Goal: Task Accomplishment & Management: Complete application form

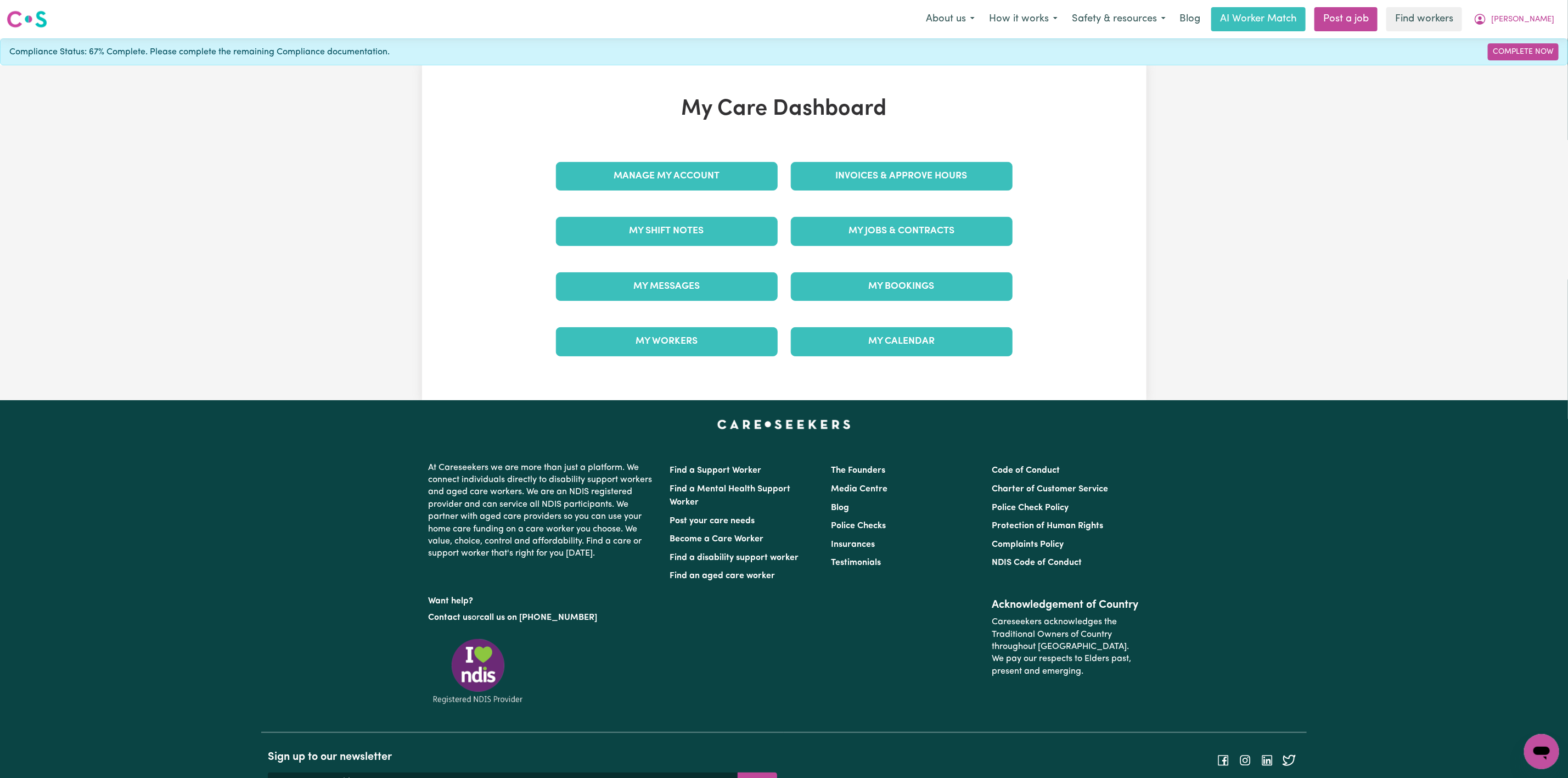
click at [873, 159] on div "Invoices & Approve Hours" at bounding box center [901, 176] width 235 height 55
click at [667, 181] on link "Manage My Account" at bounding box center [666, 176] width 222 height 29
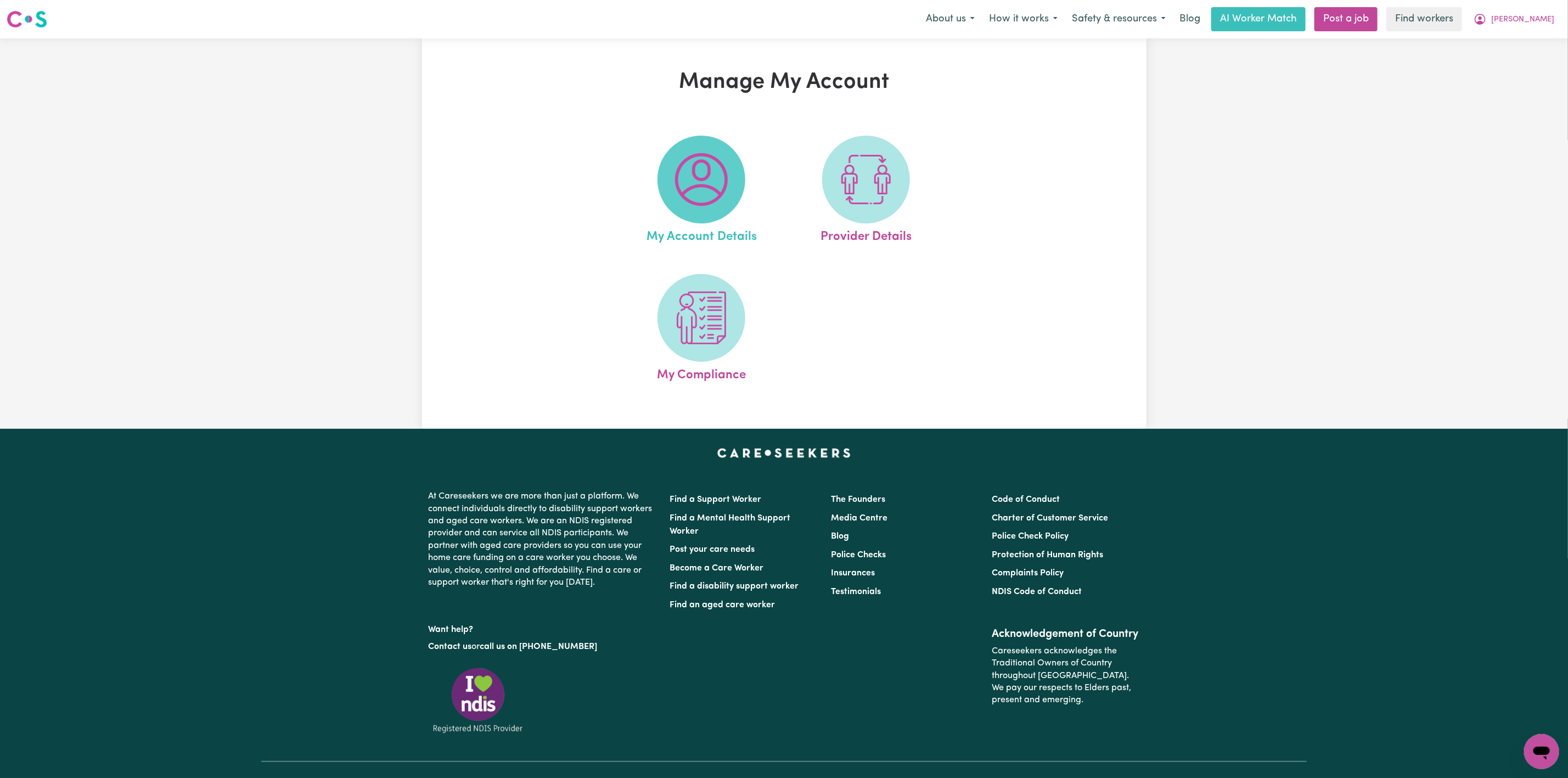
click at [695, 167] on img at bounding box center [702, 179] width 53 height 53
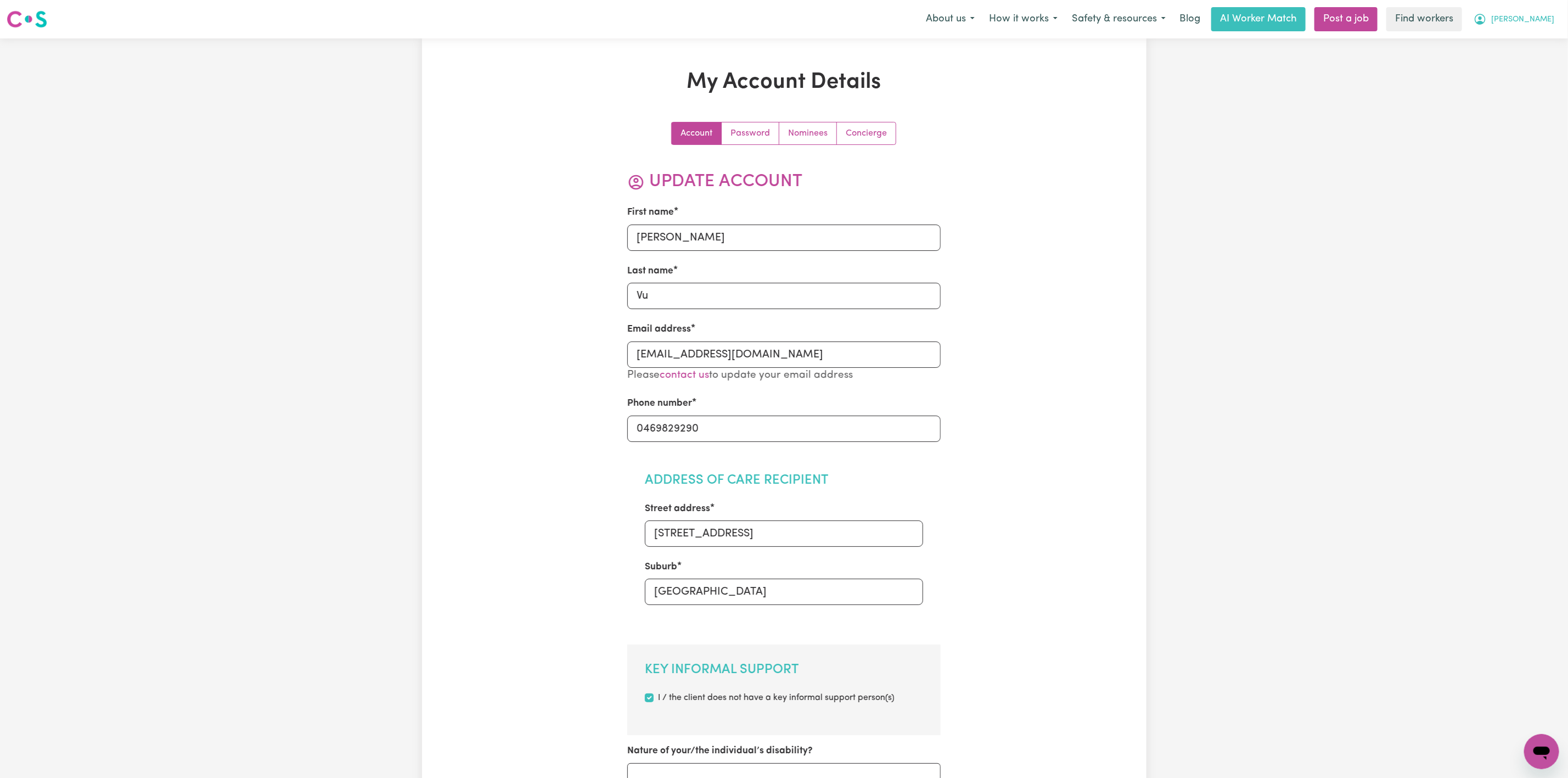
click at [1536, 20] on span "[PERSON_NAME]" at bounding box center [1522, 19] width 63 height 12
click at [1534, 46] on link "My Dashboard" at bounding box center [1518, 42] width 86 height 21
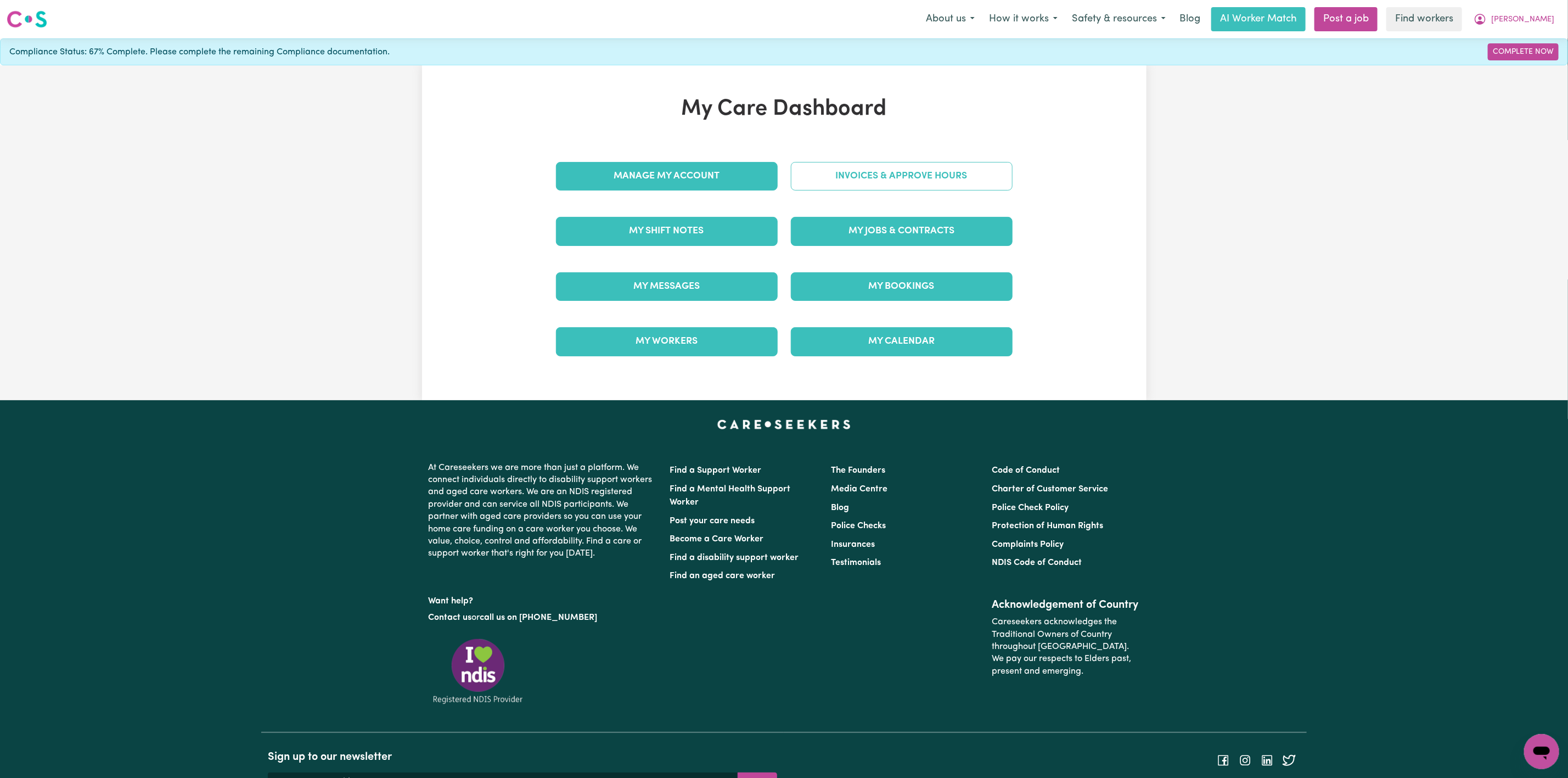
click at [873, 185] on link "Invoices & Approve Hours" at bounding box center [902, 176] width 222 height 29
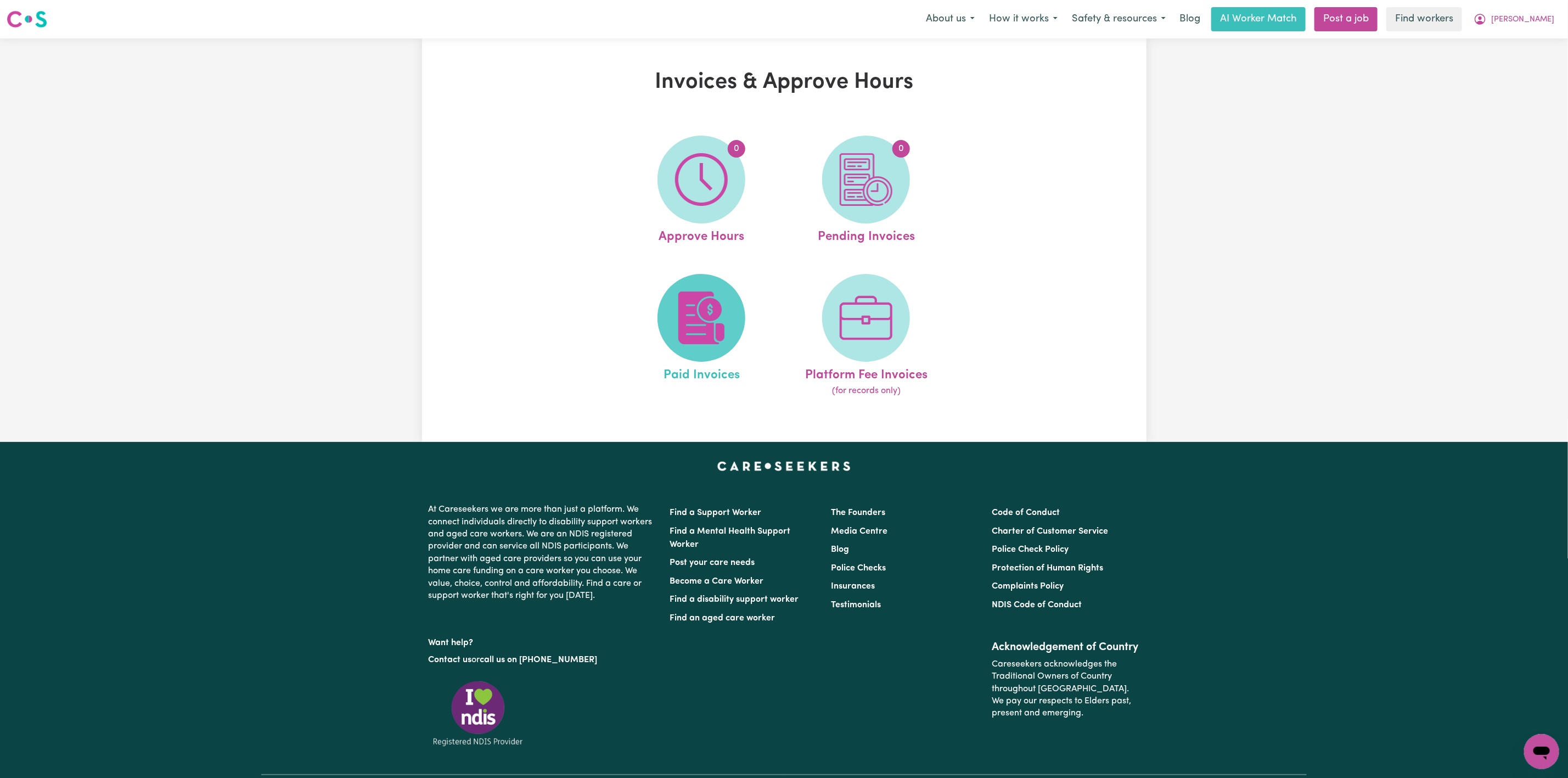
click at [706, 340] on img at bounding box center [702, 318] width 53 height 53
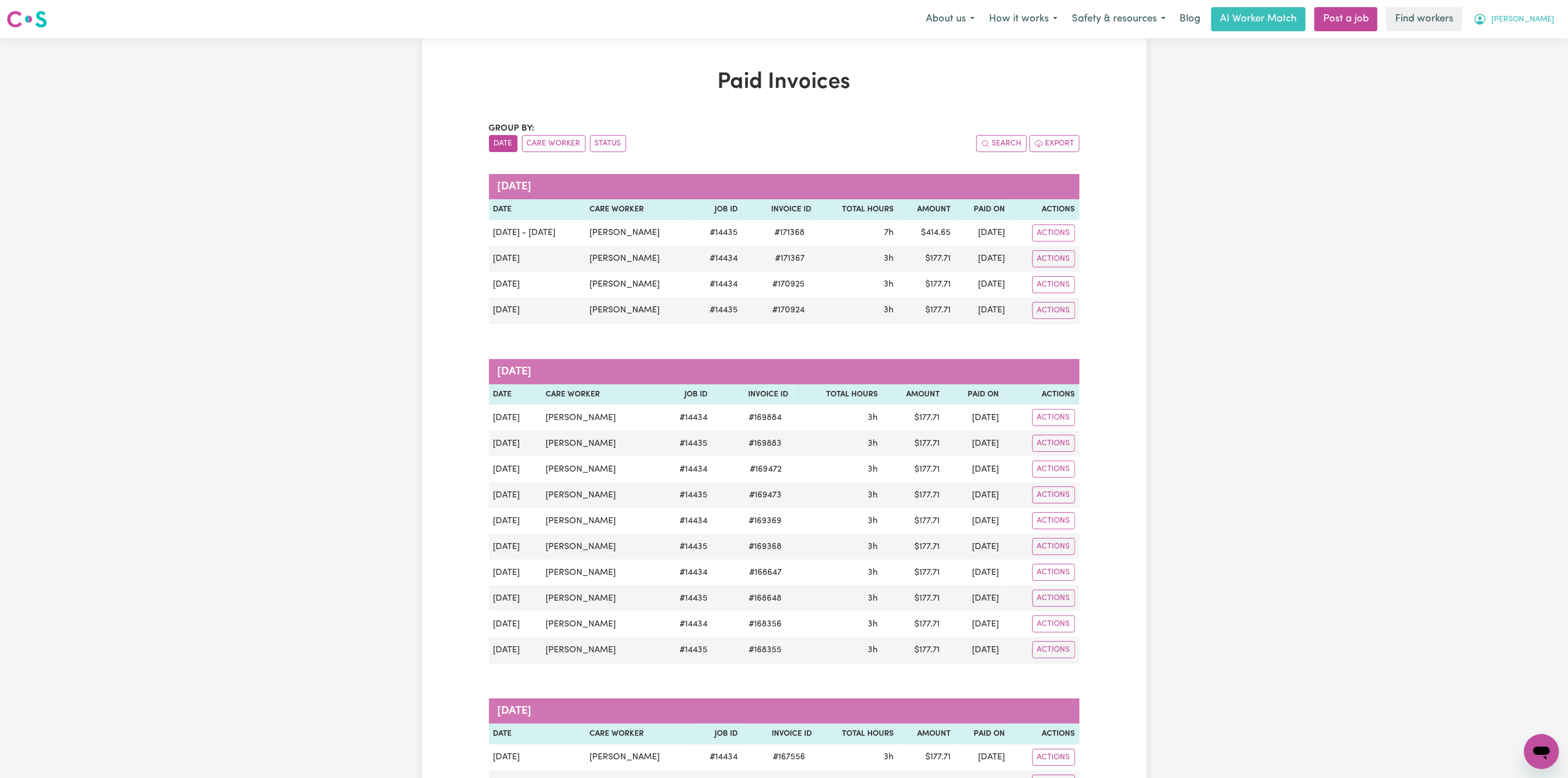
click at [1530, 15] on span "[PERSON_NAME]" at bounding box center [1522, 19] width 63 height 12
click at [1515, 46] on link "My Dashboard" at bounding box center [1518, 42] width 86 height 21
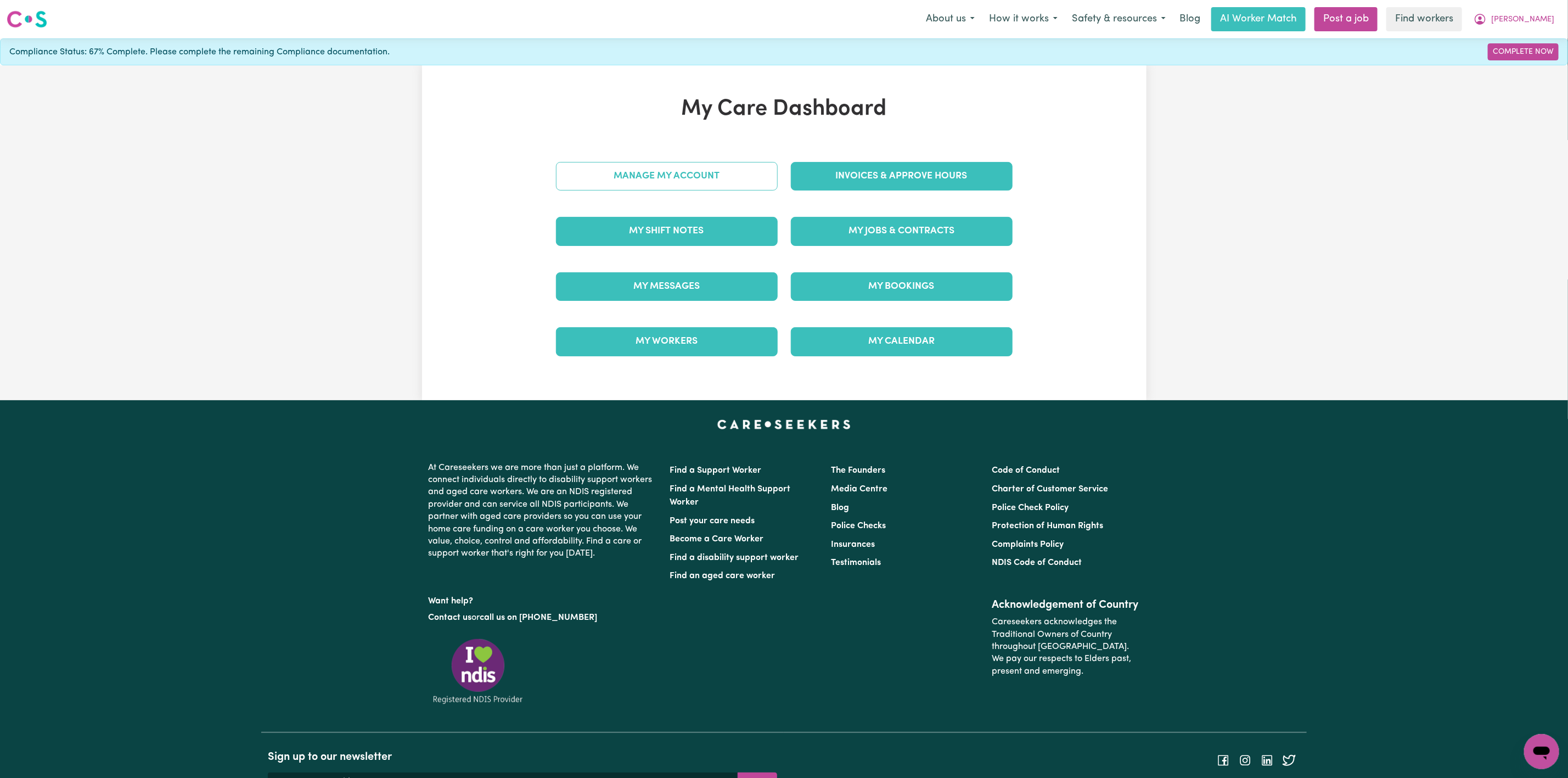
click at [629, 183] on link "Manage My Account" at bounding box center [666, 176] width 222 height 29
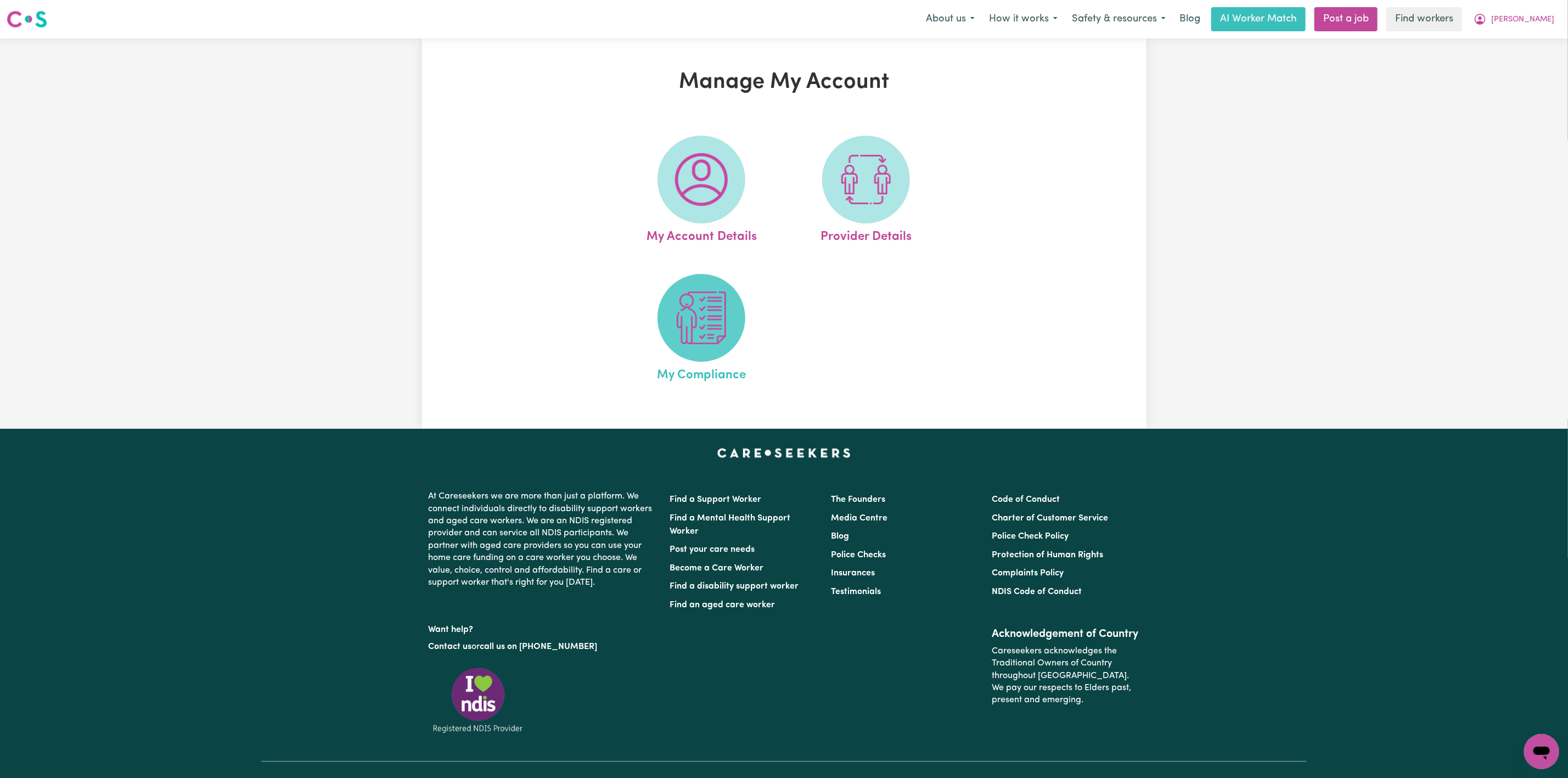
click at [683, 333] on img at bounding box center [702, 318] width 53 height 53
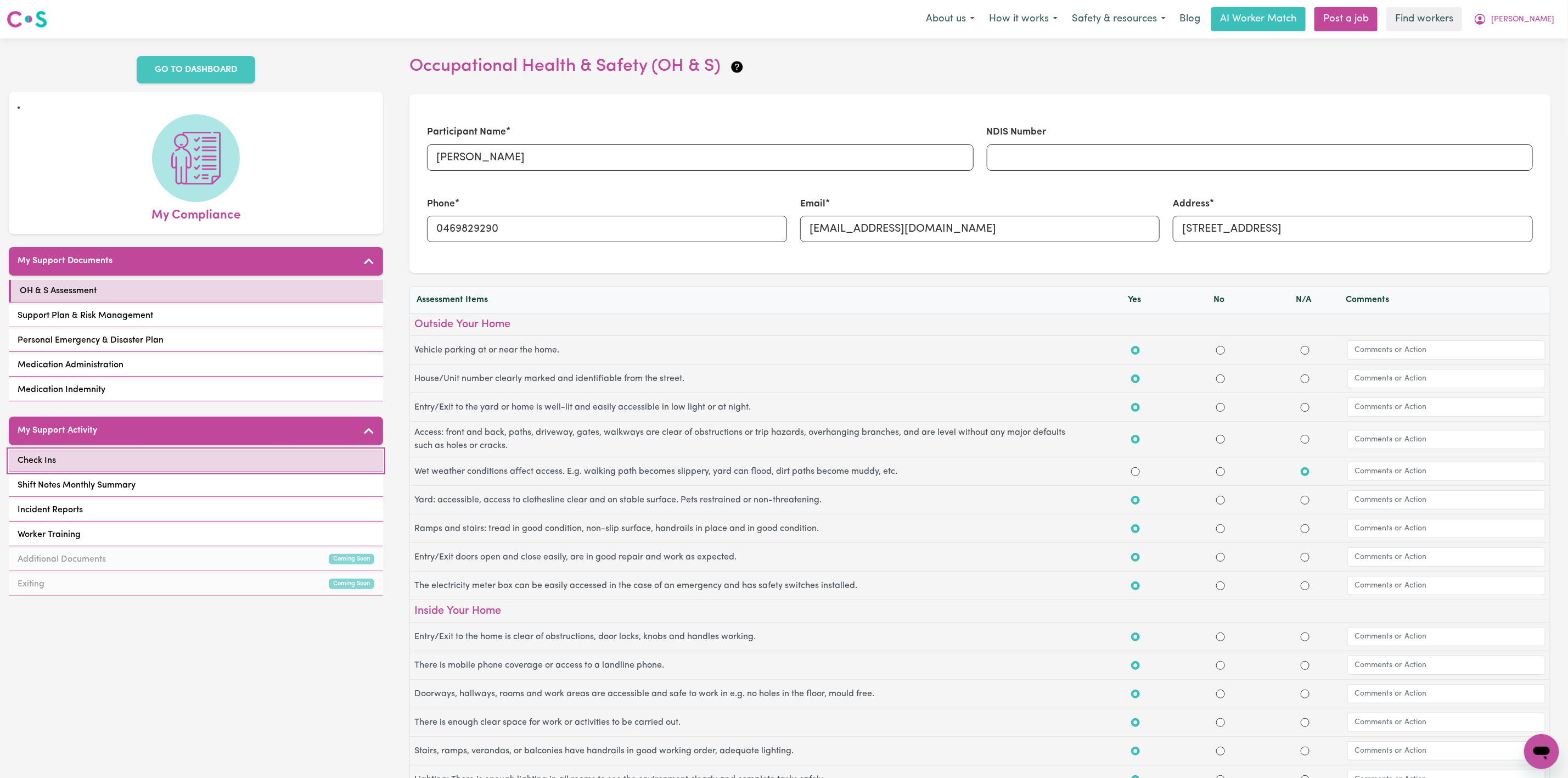
click at [112, 457] on link "Check Ins" at bounding box center [195, 461] width 374 height 22
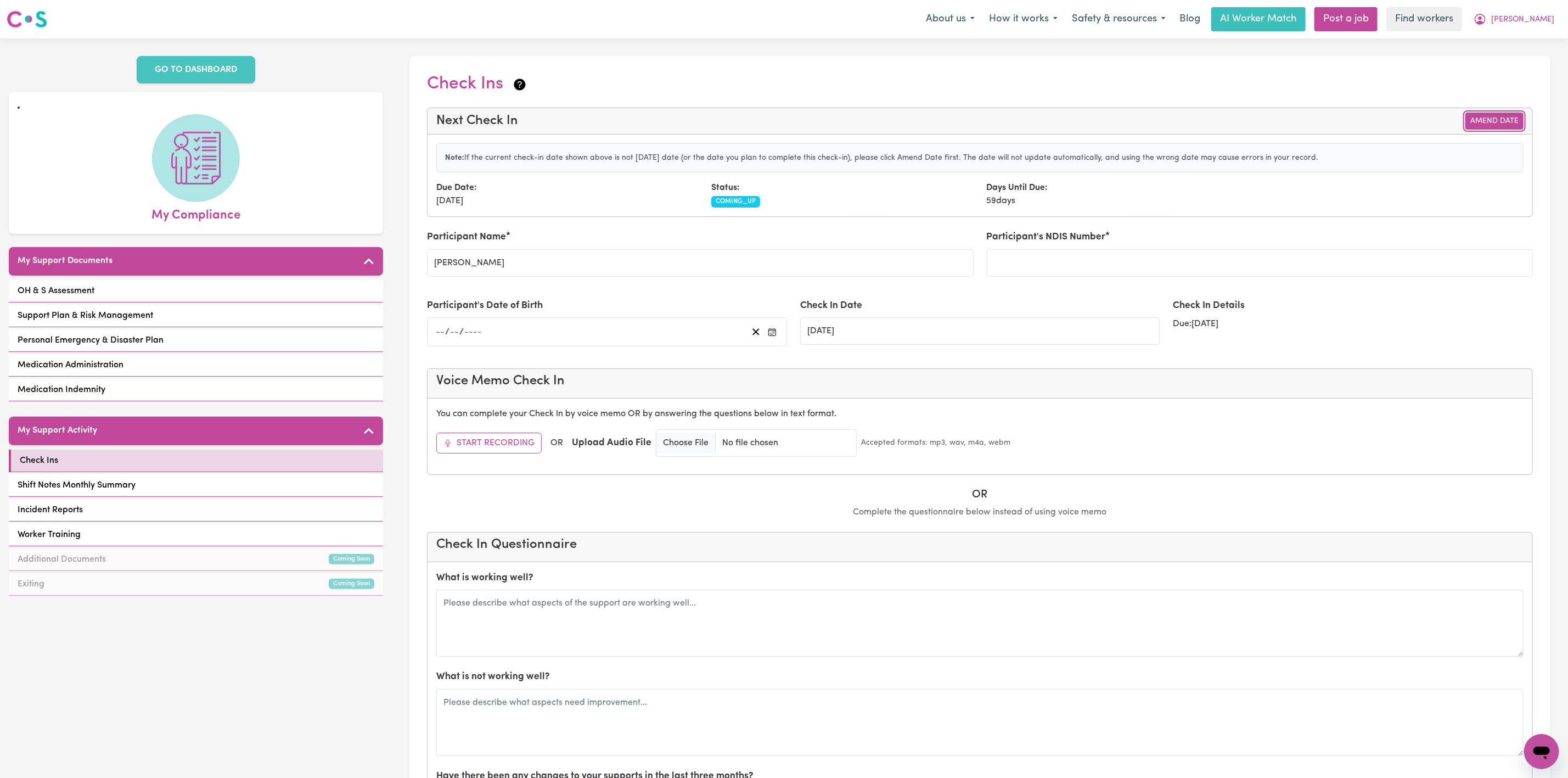
click at [1487, 128] on button "Amend Date" at bounding box center [1494, 121] width 58 height 17
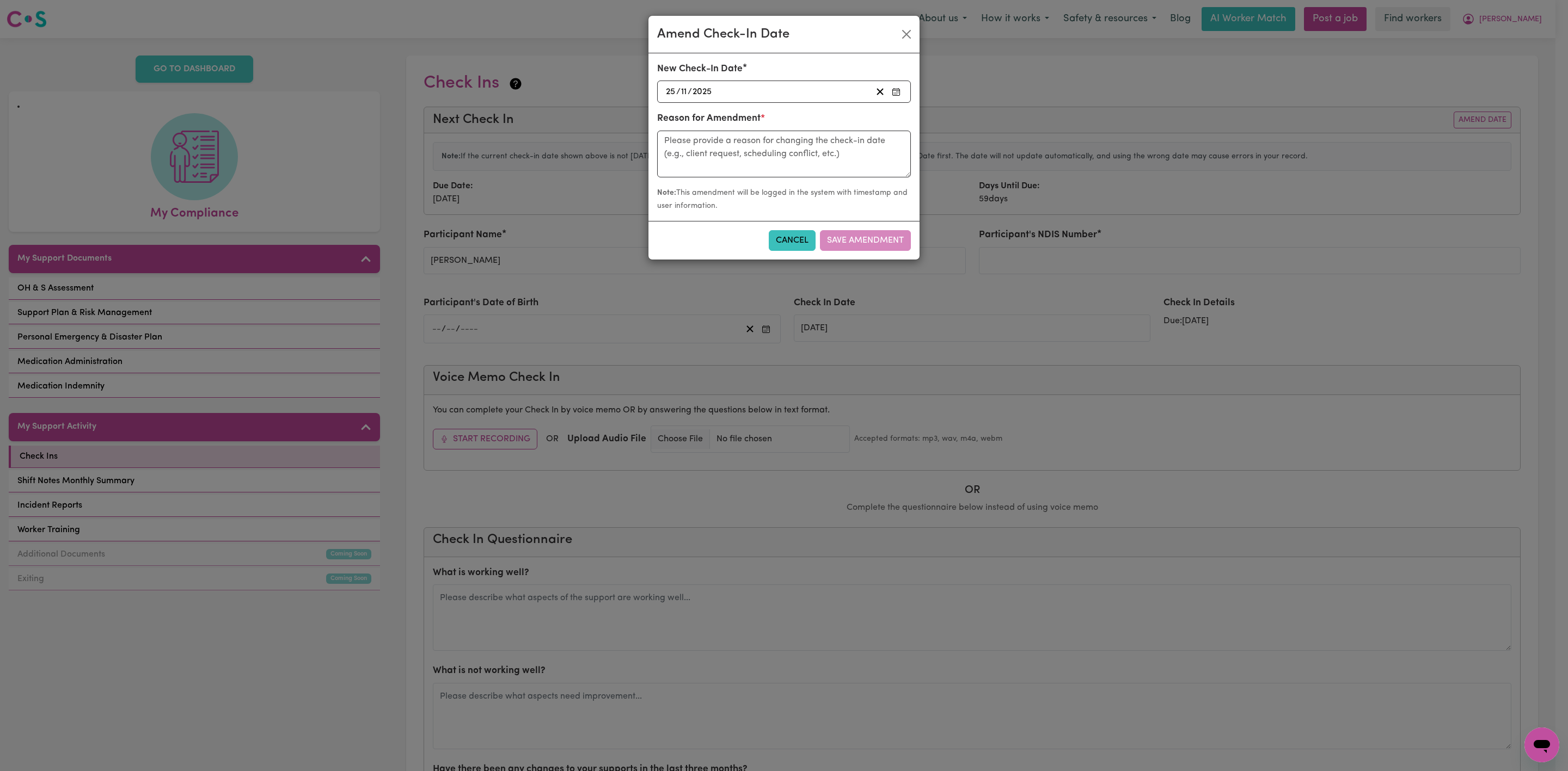
click at [719, 88] on div "[DATE] [DATE]" at bounding box center [767, 91] width 207 height 15
click at [693, 120] on button "‹" at bounding box center [694, 115] width 24 height 24
click at [694, 114] on button "‹" at bounding box center [694, 115] width 24 height 24
click at [783, 222] on abbr "26" at bounding box center [780, 220] width 10 height 10
type input "[DATE]"
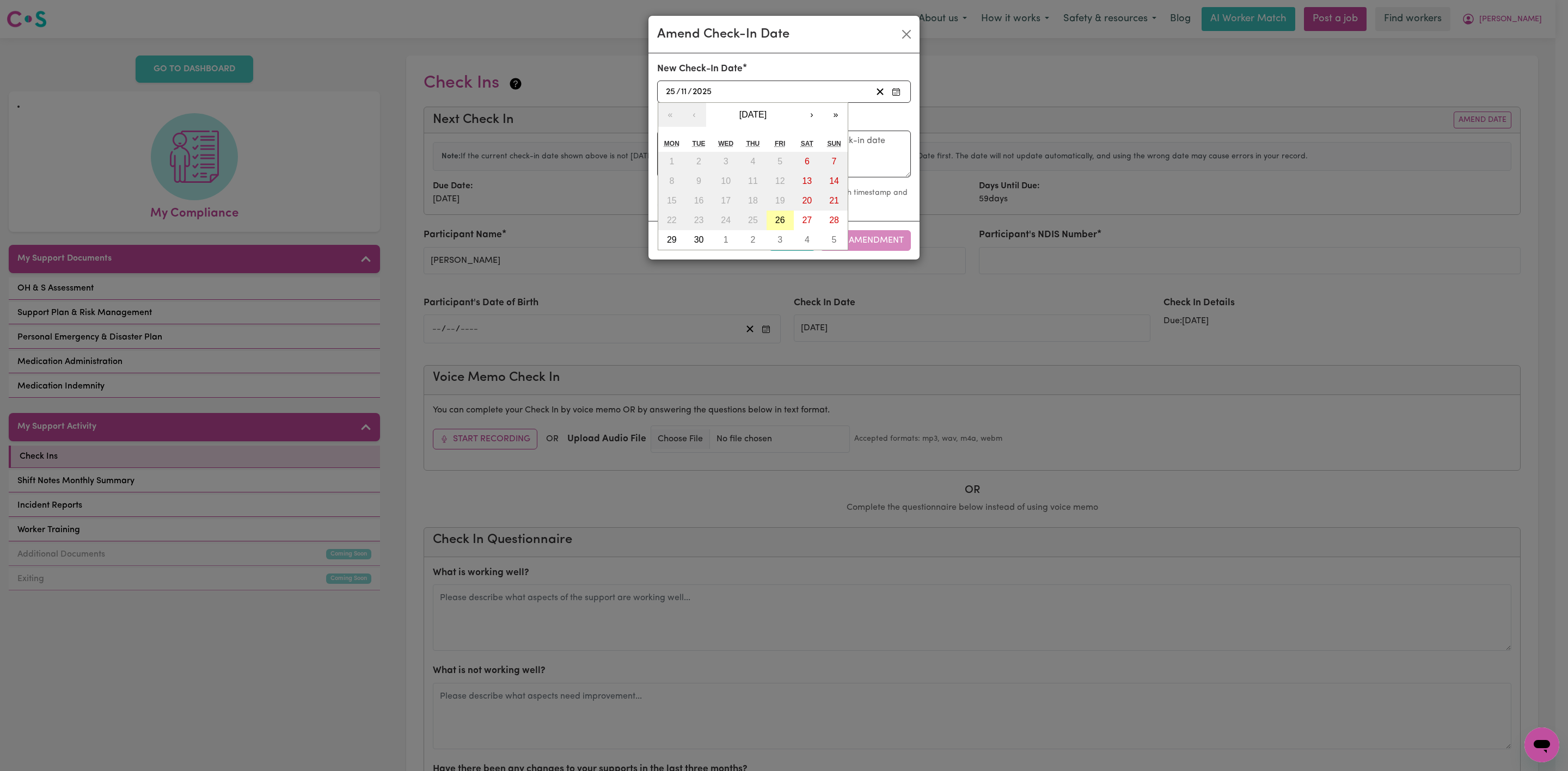
type input "26"
type input "9"
click at [855, 176] on textarea at bounding box center [783, 154] width 253 height 47
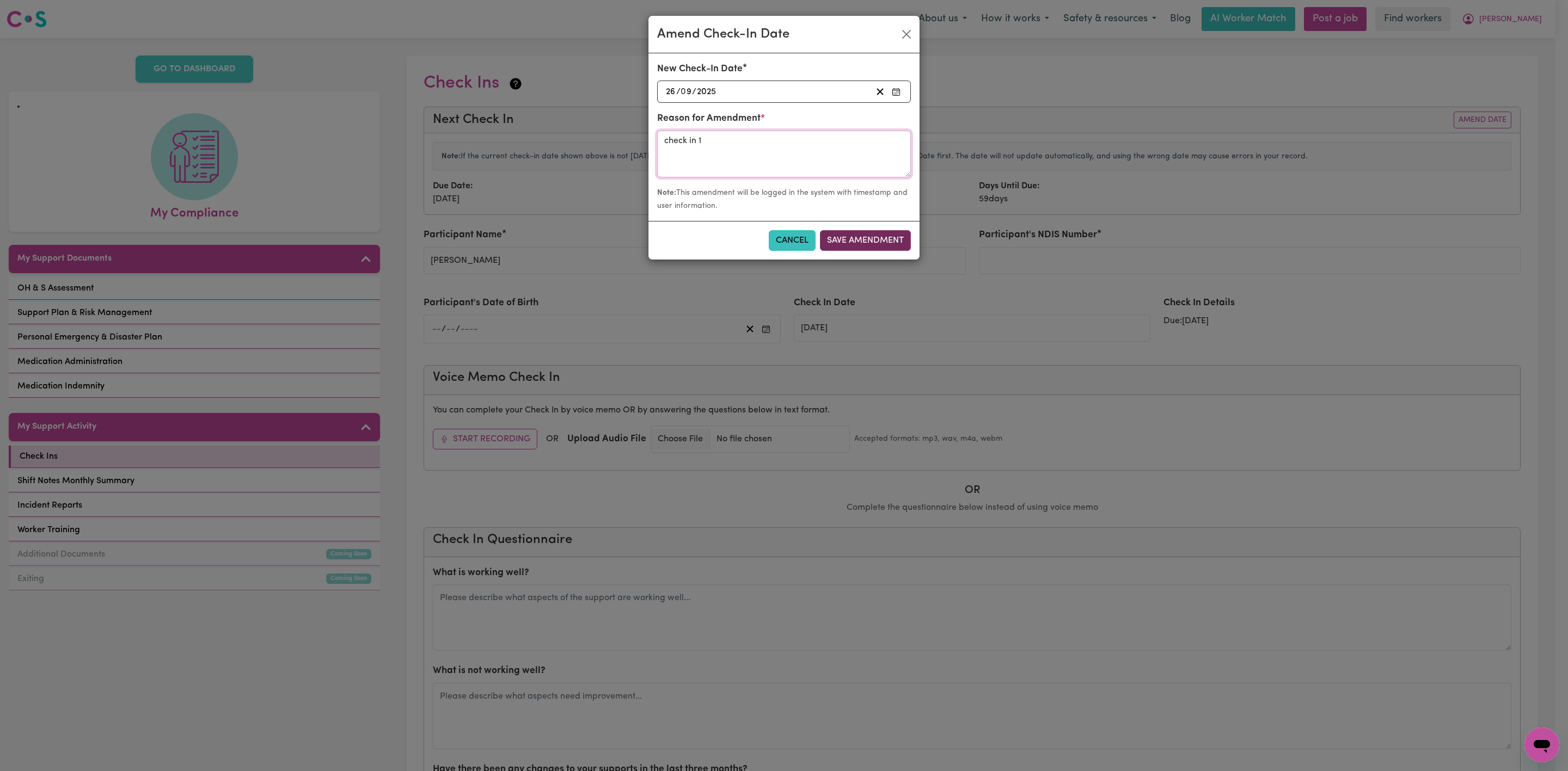
type textarea "check in 1"
click at [844, 247] on button "Save Amendment" at bounding box center [865, 241] width 91 height 21
type input "[DATE]"
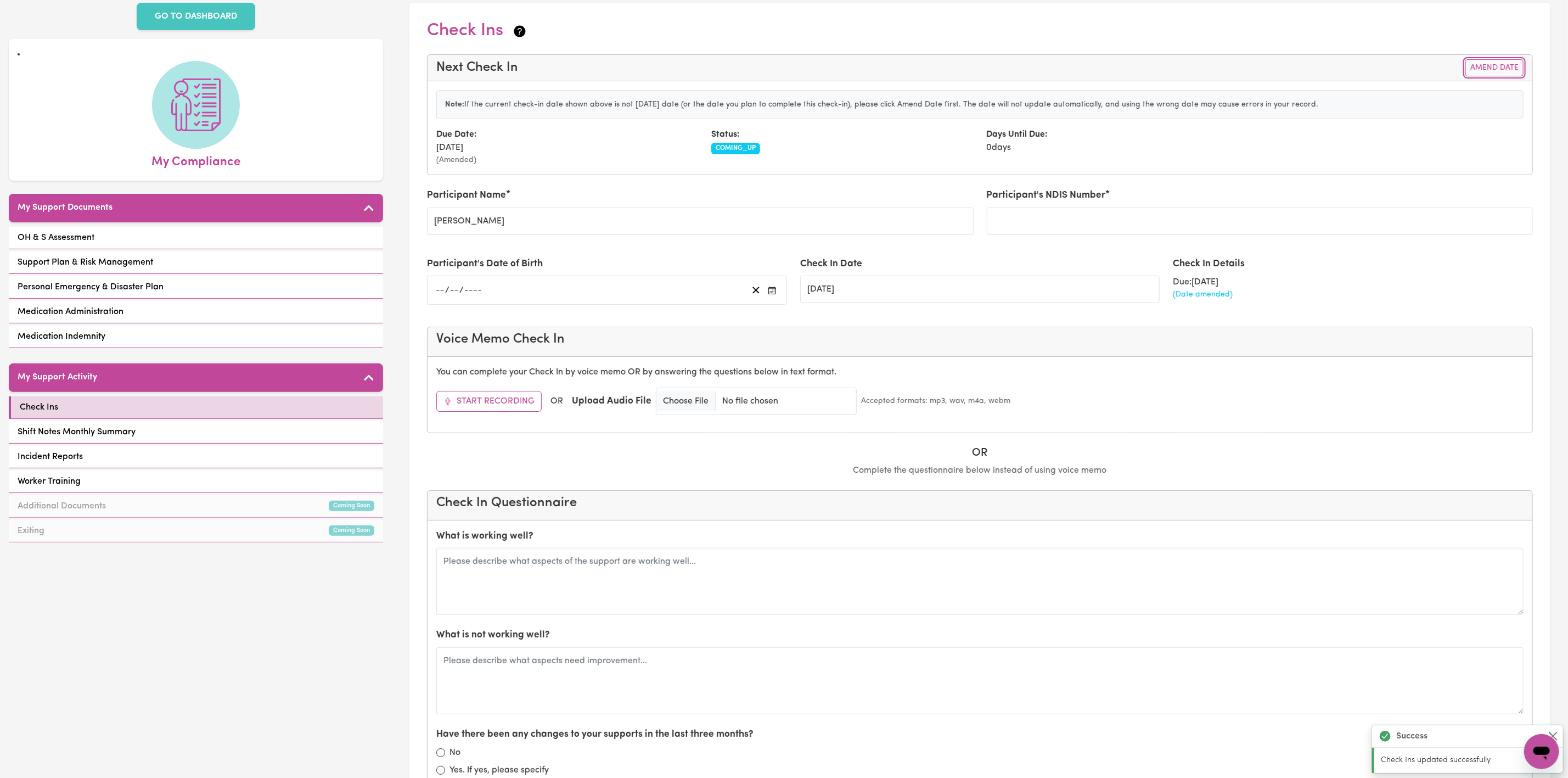
scroll to position [83, 0]
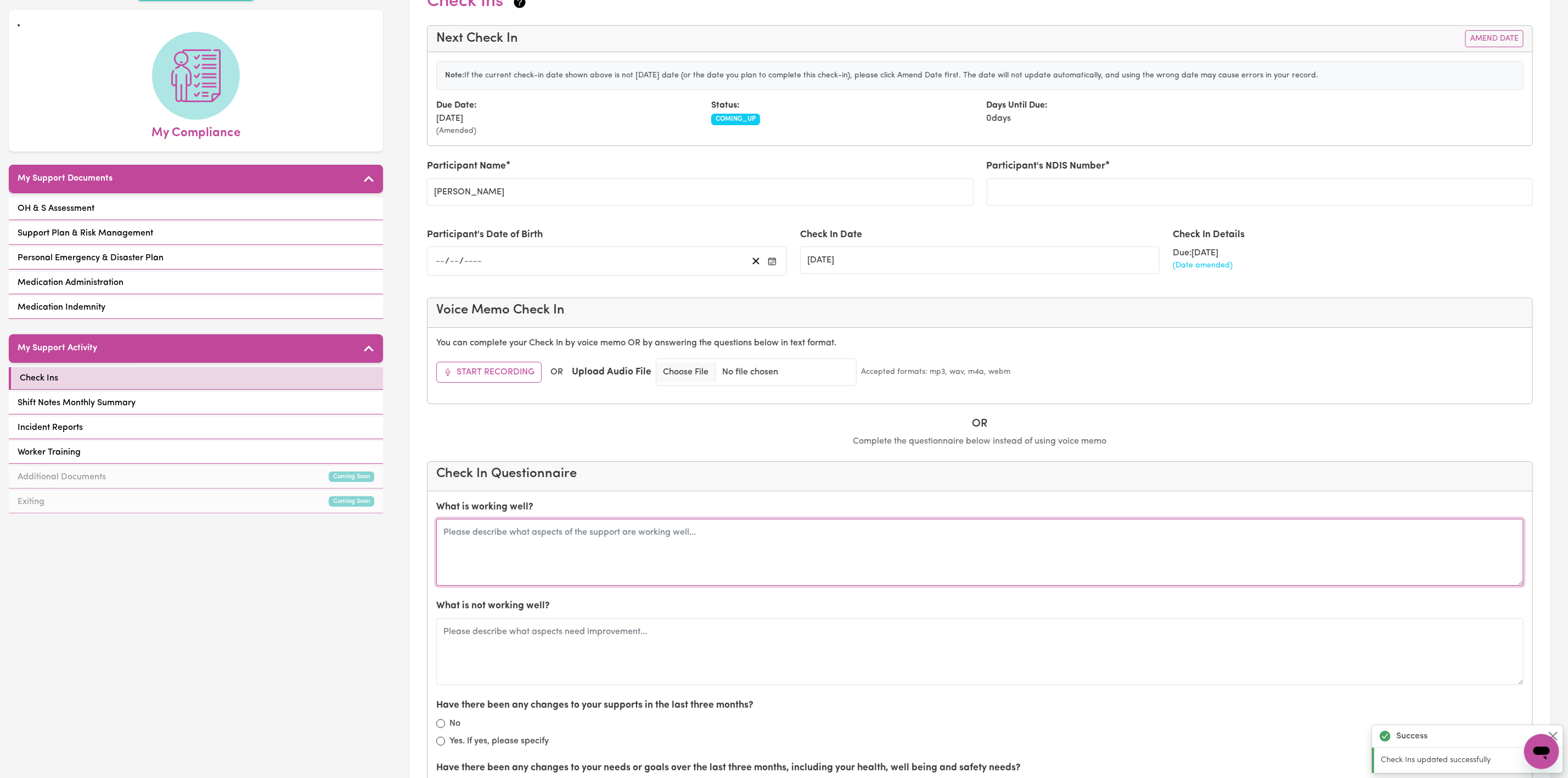
click at [568, 556] on textarea at bounding box center [980, 553] width 1088 height 67
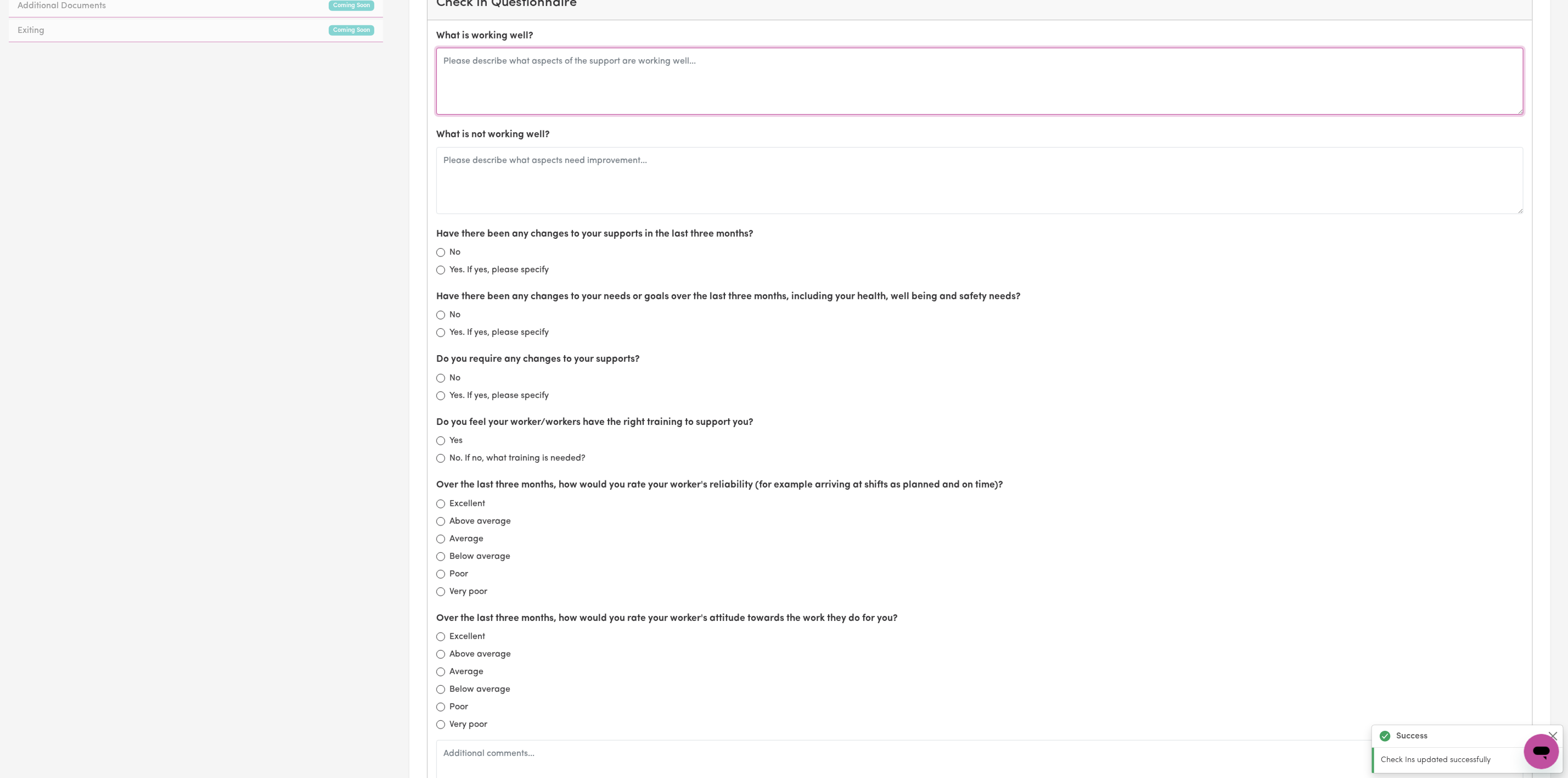
scroll to position [577, 0]
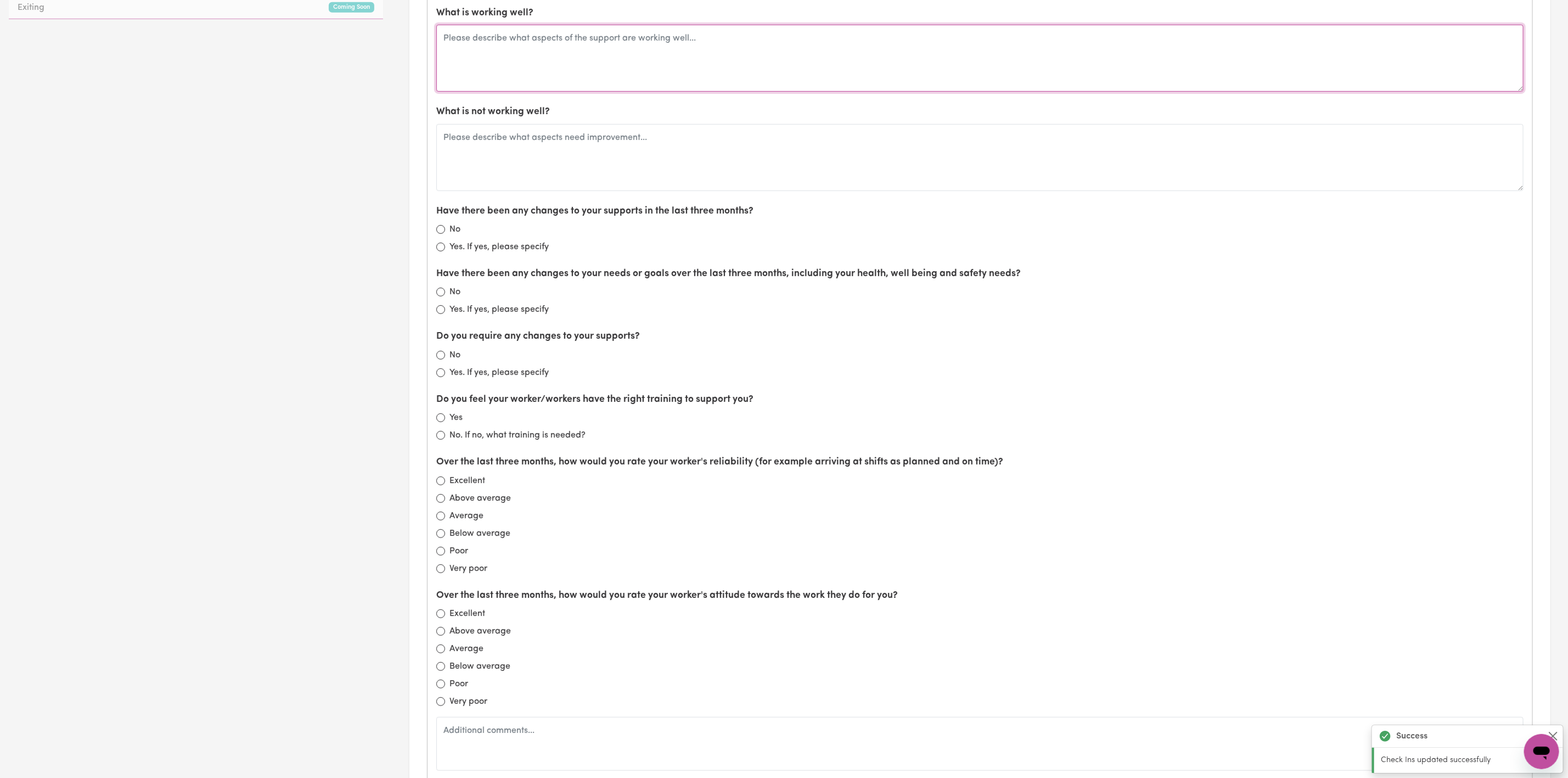
click at [542, 62] on textarea at bounding box center [980, 58] width 1088 height 67
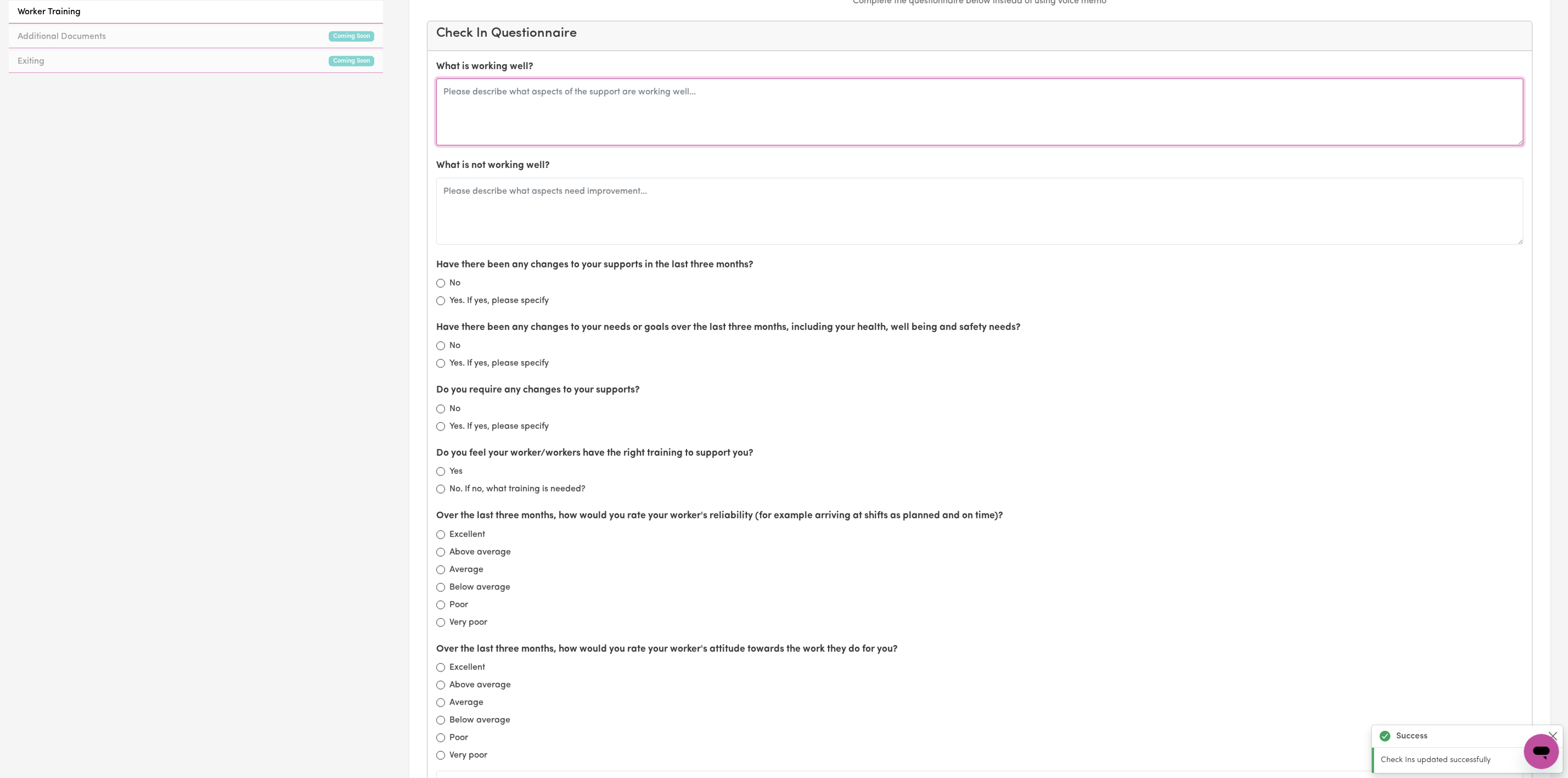
scroll to position [494, 0]
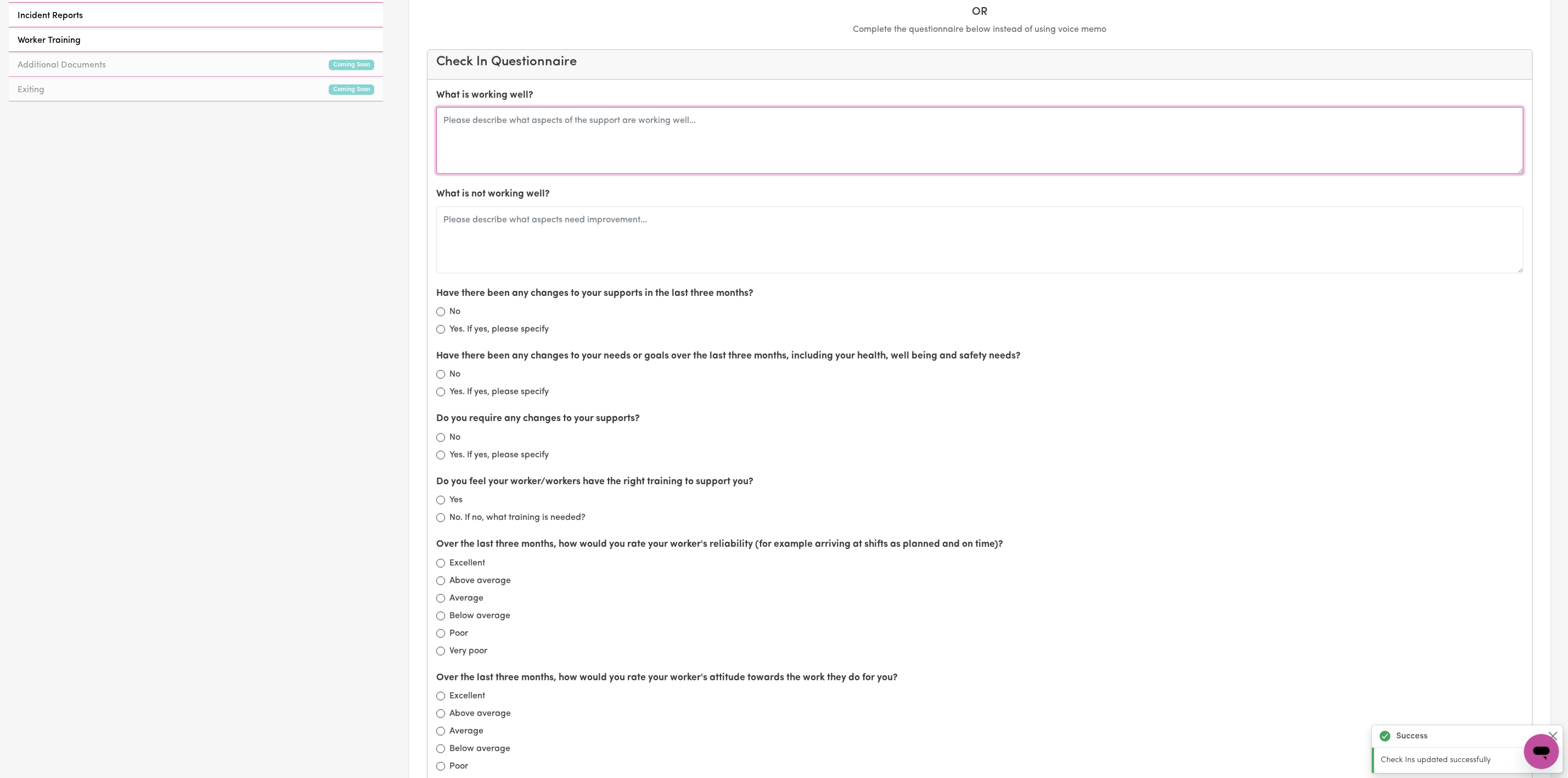
click at [505, 147] on textarea at bounding box center [980, 141] width 1088 height 67
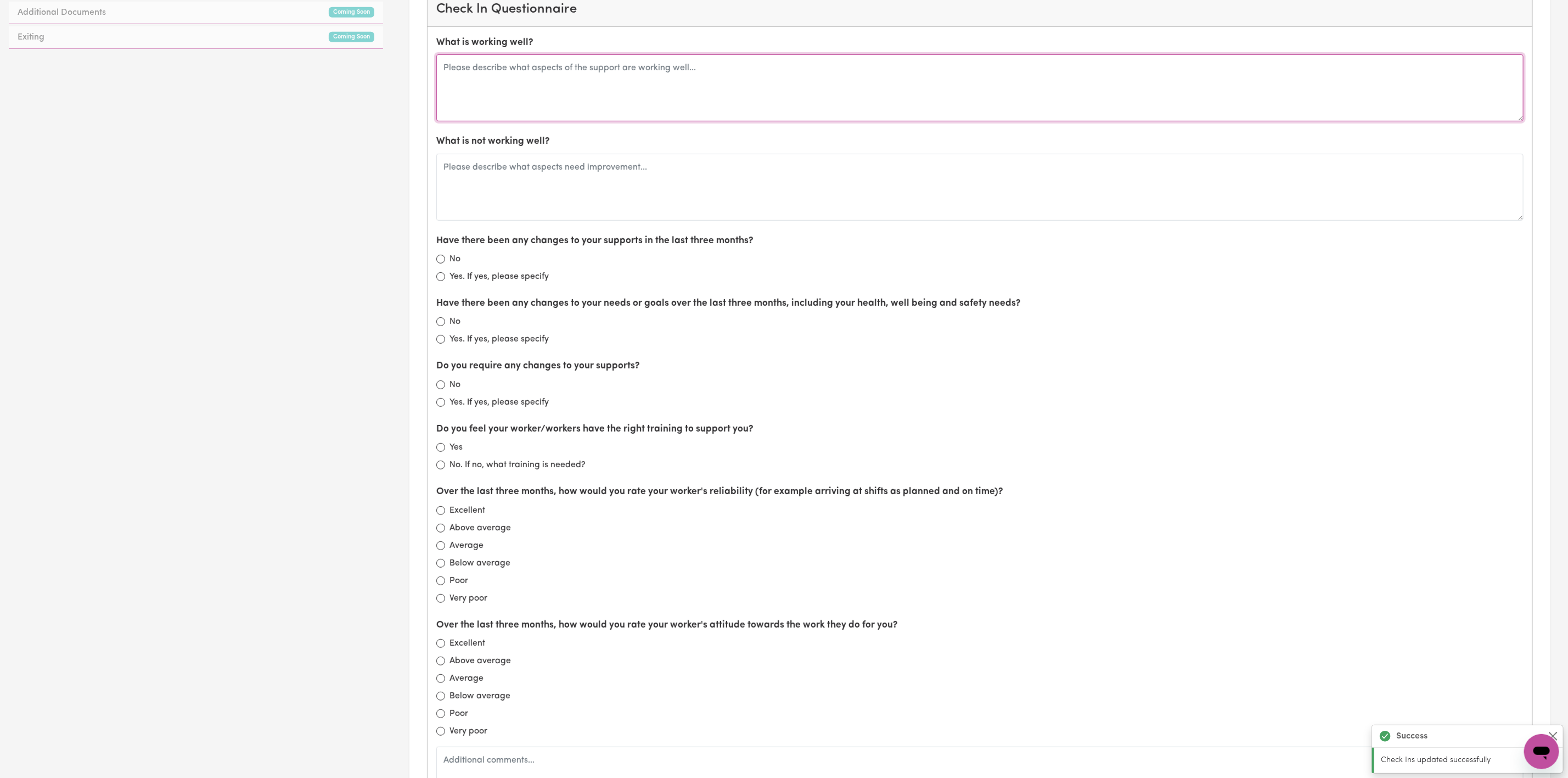
scroll to position [577, 0]
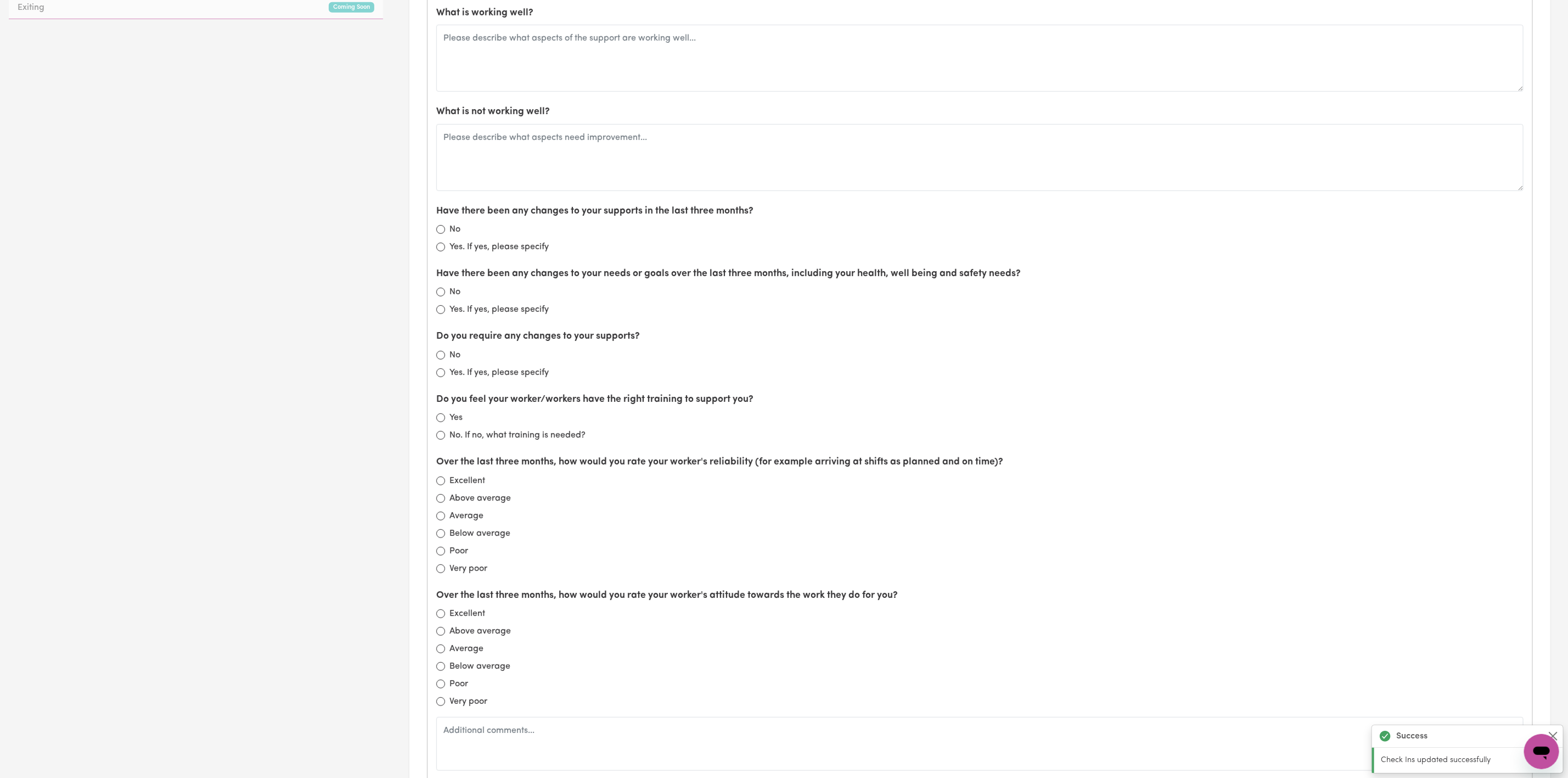
drag, startPoint x: 448, startPoint y: 234, endPoint x: 449, endPoint y: 285, distance: 51.0
click at [446, 235] on div "No" at bounding box center [980, 229] width 1088 height 13
click at [440, 234] on input "No" at bounding box center [440, 229] width 9 height 9
radio input "true"
click at [441, 296] on input "No" at bounding box center [440, 292] width 9 height 9
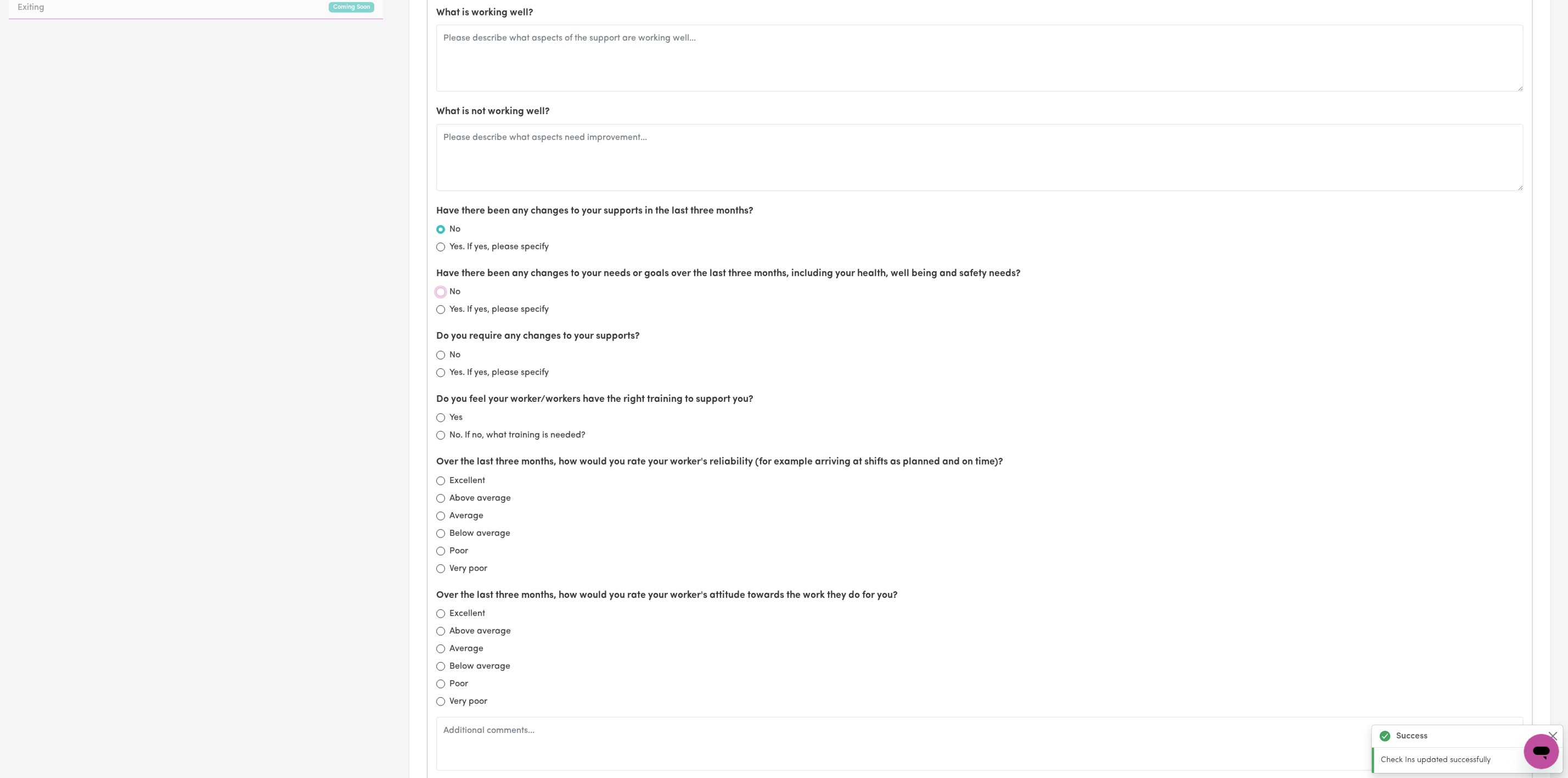
radio input "true"
click at [439, 354] on div "Do you require any changes to your supports? No Yes. If yes, please specify" at bounding box center [980, 354] width 1088 height 50
click at [442, 360] on input "No" at bounding box center [440, 355] width 9 height 9
radio input "true"
click at [444, 422] on input "Yes" at bounding box center [440, 417] width 9 height 9
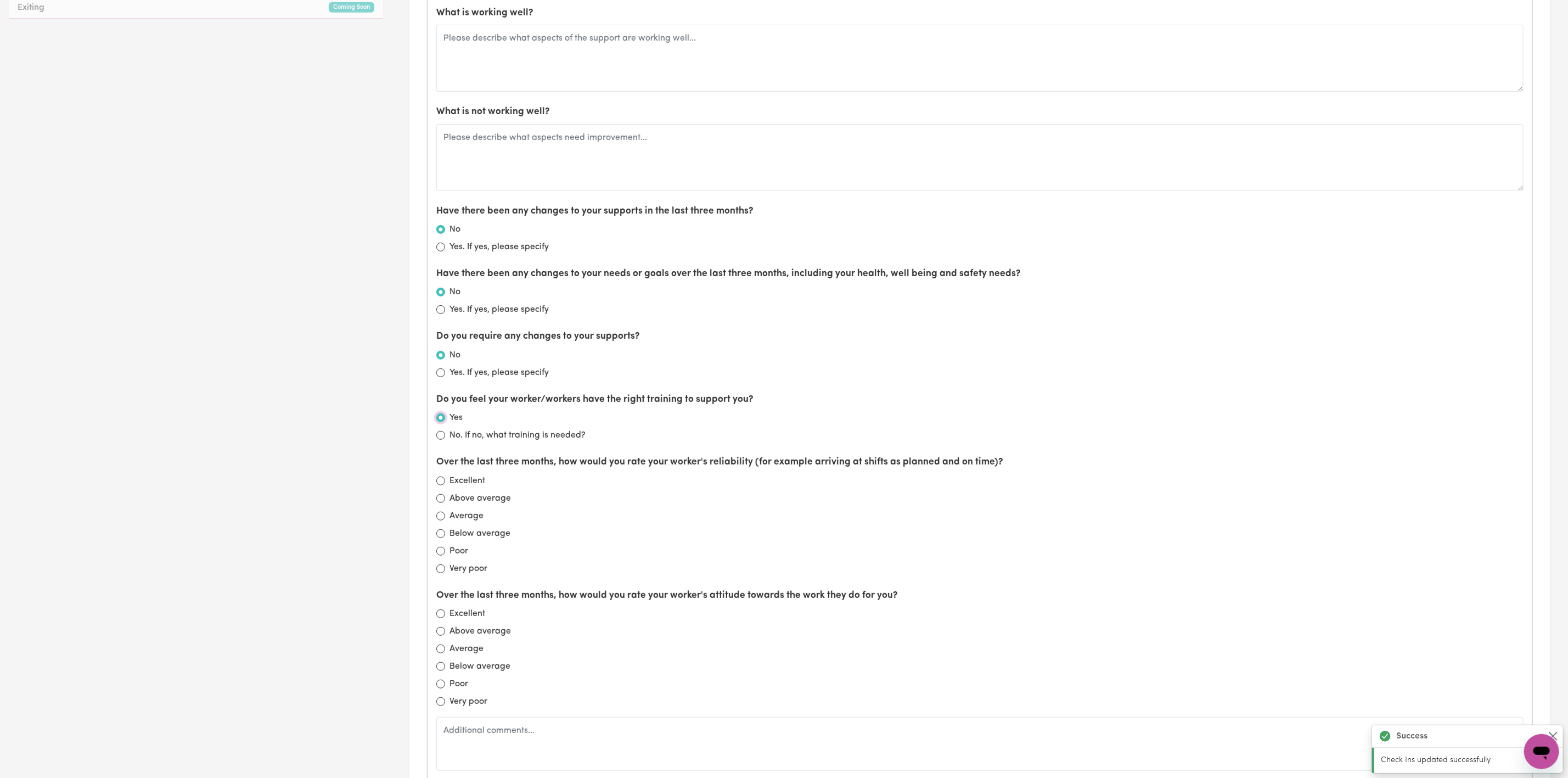
radio input "true"
click at [439, 485] on input "Excellent" at bounding box center [440, 481] width 9 height 9
radio input "true"
click at [440, 619] on input "Excellent" at bounding box center [440, 614] width 9 height 9
radio input "true"
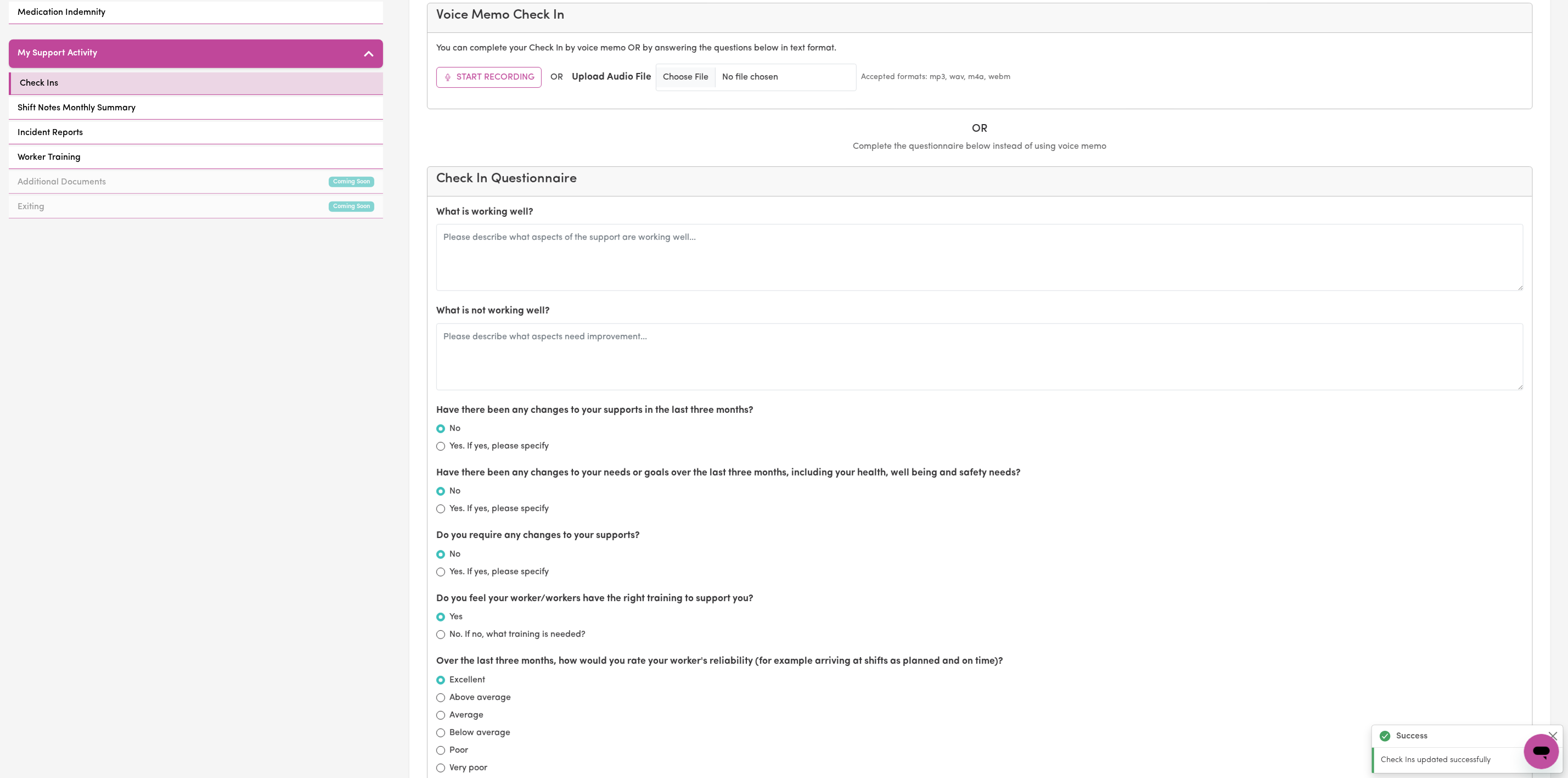
scroll to position [329, 0]
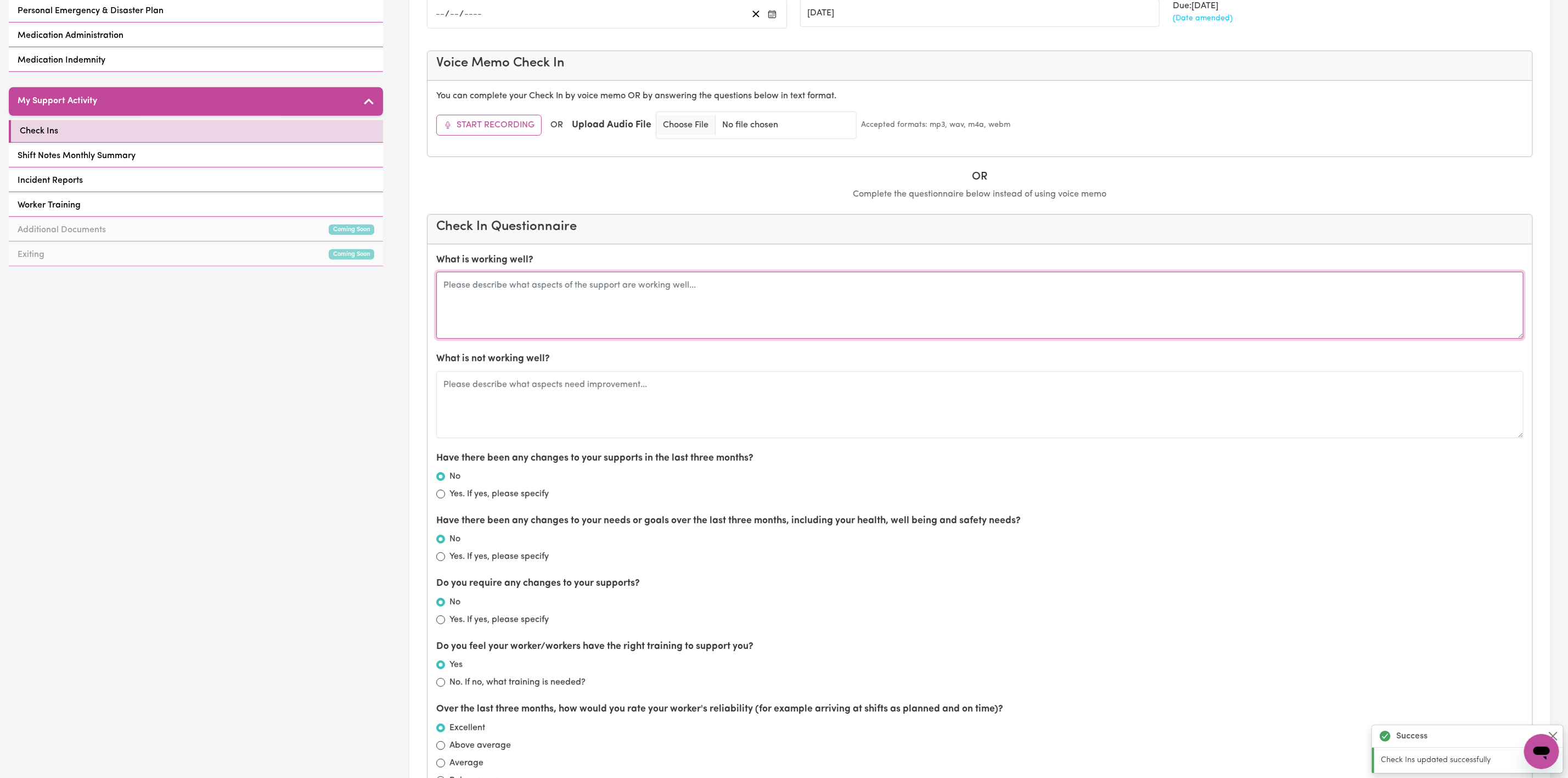
click at [465, 300] on textarea at bounding box center [980, 305] width 1088 height 67
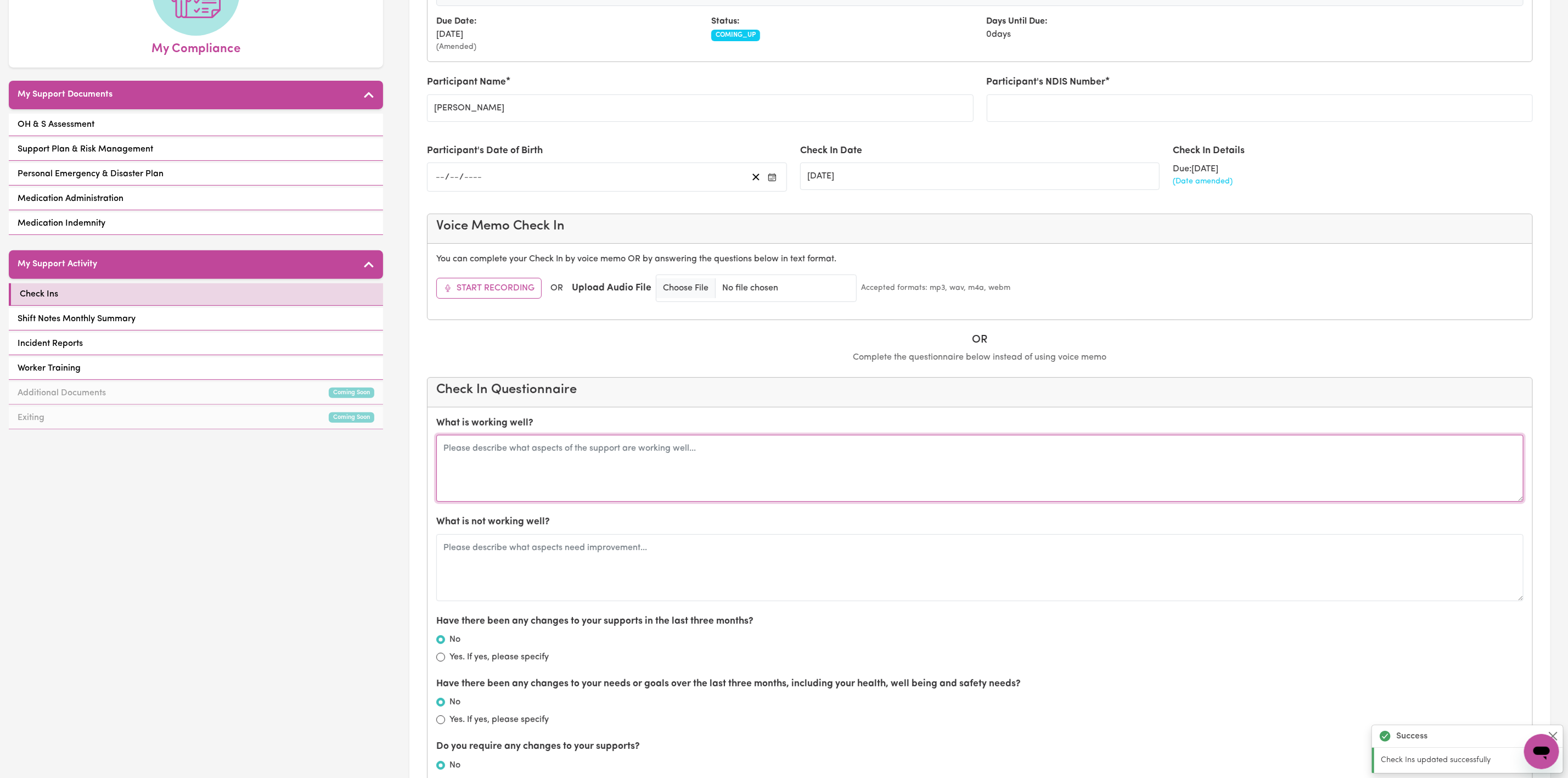
scroll to position [165, 0]
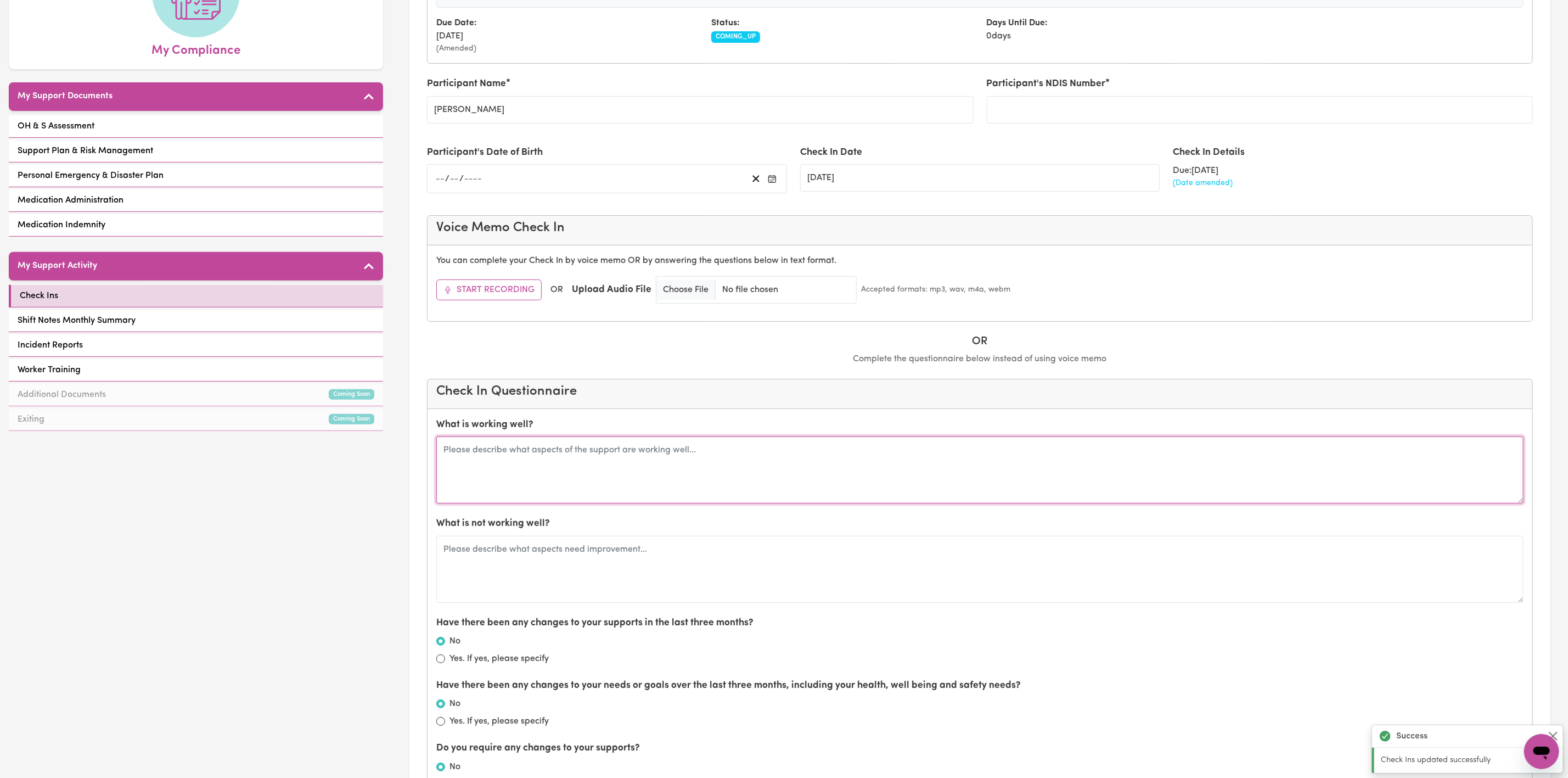
click at [652, 457] on textarea at bounding box center [980, 470] width 1088 height 67
click at [593, 496] on textarea at bounding box center [980, 470] width 1088 height 67
type textarea "Support with [PERSON_NAME] is going great - Kien and Thi just returned from Hol…"
click at [530, 574] on textarea at bounding box center [980, 570] width 1088 height 67
type textarea "n/a"
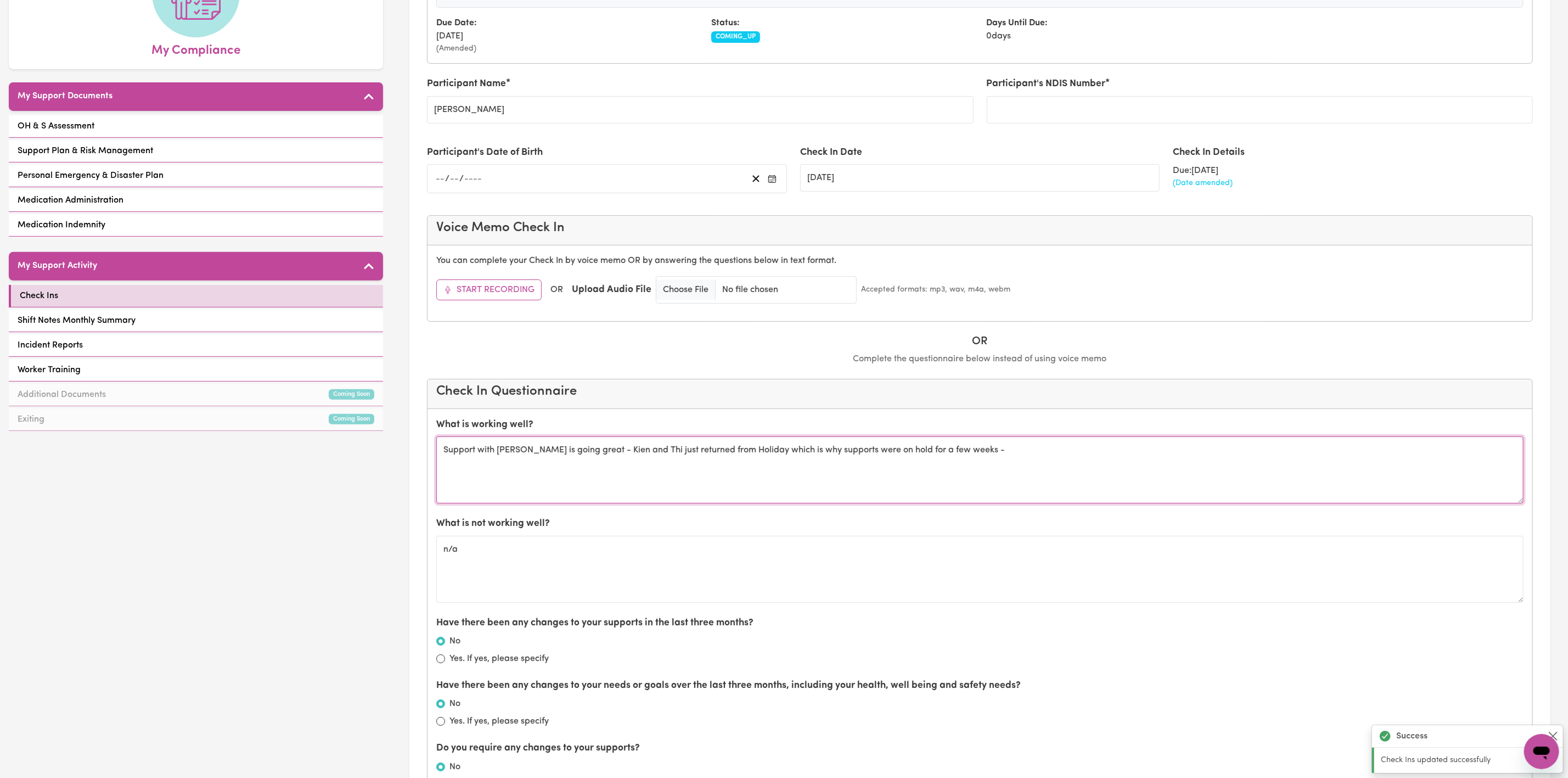
click at [1055, 460] on textarea "Support with [PERSON_NAME] is going great - Kien and Thi just returned from Hol…" at bounding box center [980, 470] width 1088 height 67
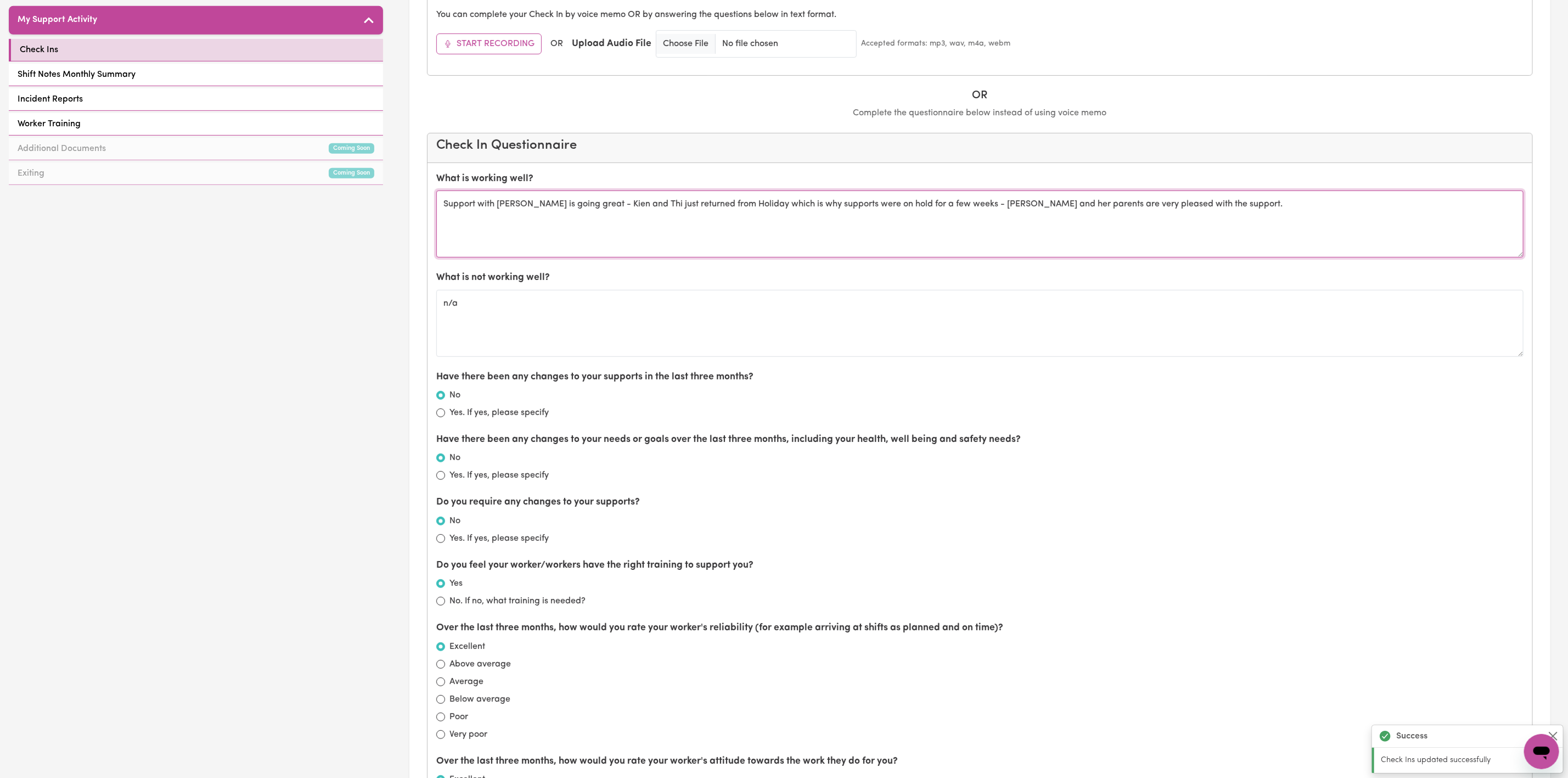
scroll to position [412, 0]
type textarea "Support with [PERSON_NAME] is going great - Kien and Thi just returned from Hol…"
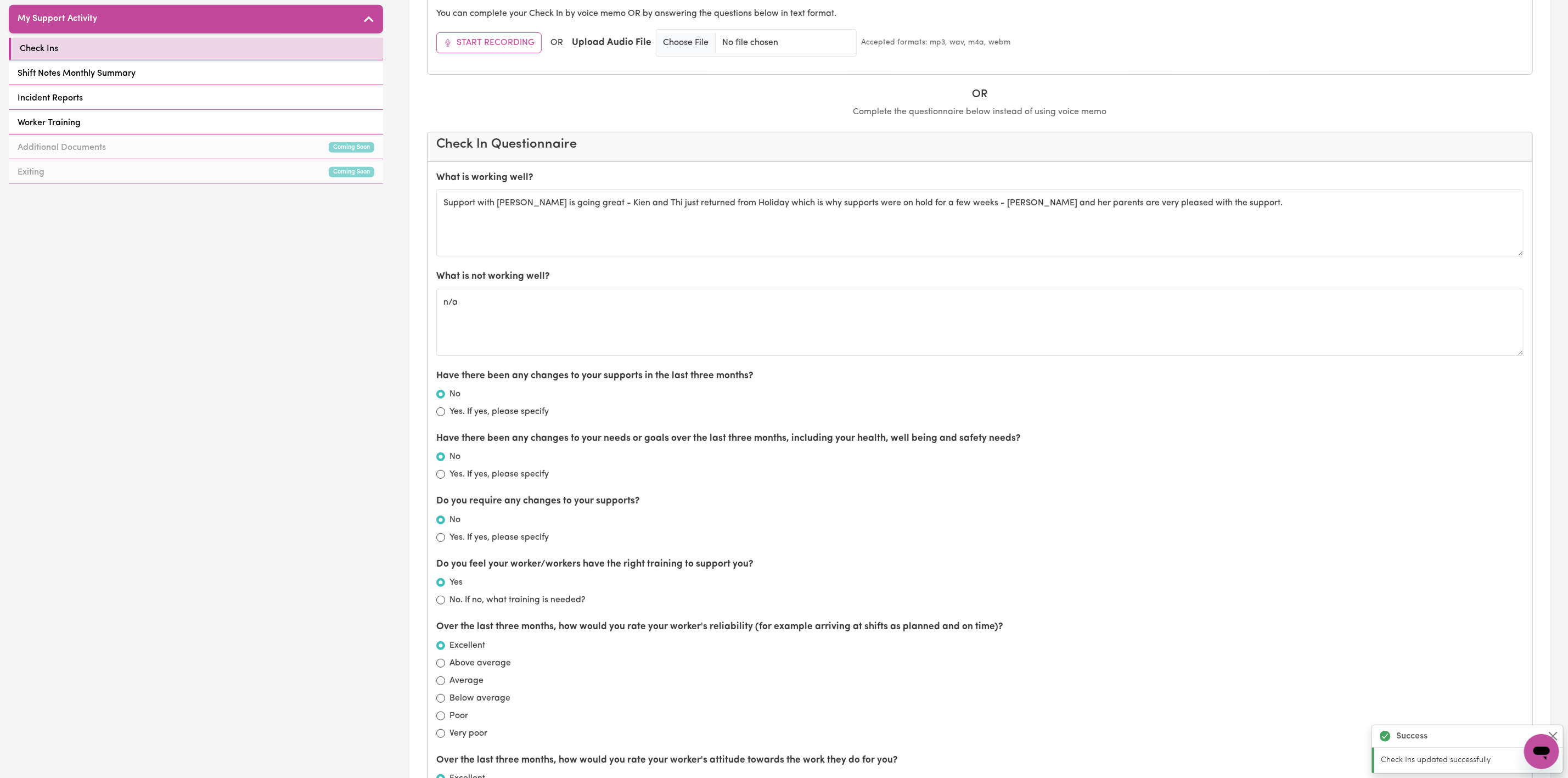
click at [456, 542] on label "Yes. If yes, please specify" at bounding box center [499, 538] width 99 height 13
click at [445, 542] on input "Yes. If yes, please specify" at bounding box center [440, 538] width 9 height 9
radio input "true"
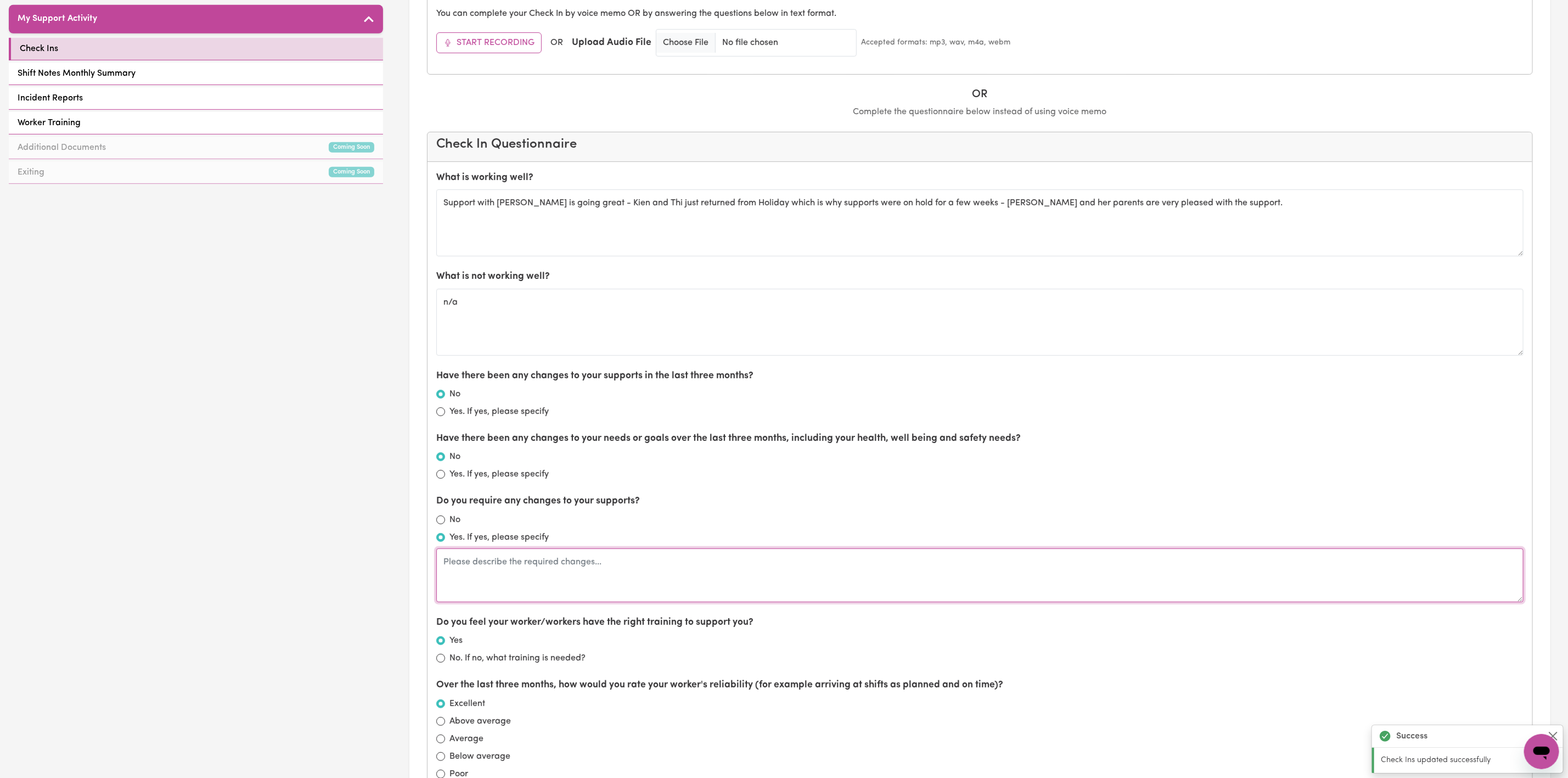
click at [499, 582] on textarea at bounding box center [980, 575] width 1088 height 54
drag, startPoint x: 533, startPoint y: 575, endPoint x: 516, endPoint y: 568, distance: 18.4
click at [516, 568] on textarea "Looking for an addional worker to support with cleaning" at bounding box center [980, 575] width 1088 height 54
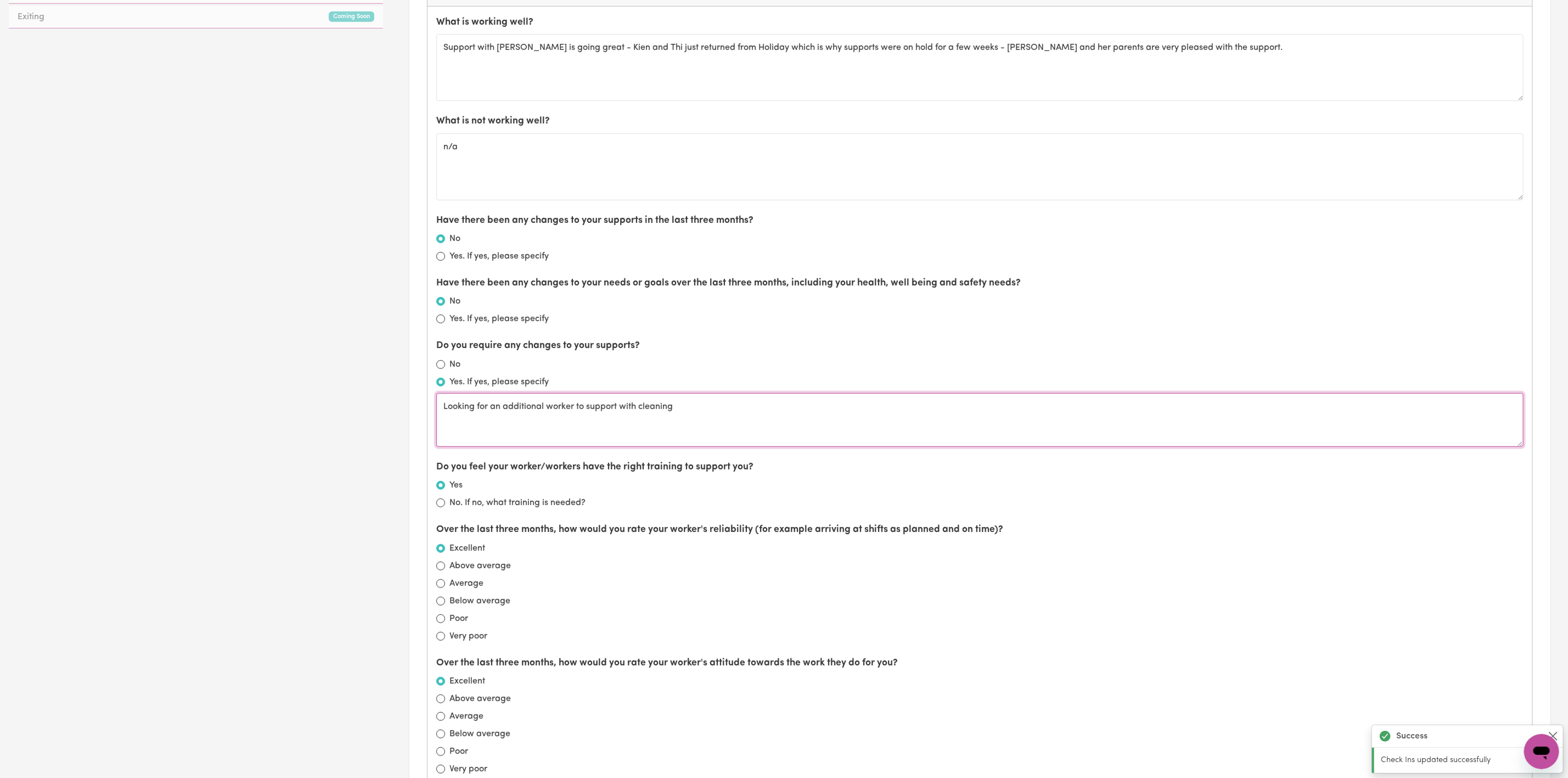
scroll to position [824, 0]
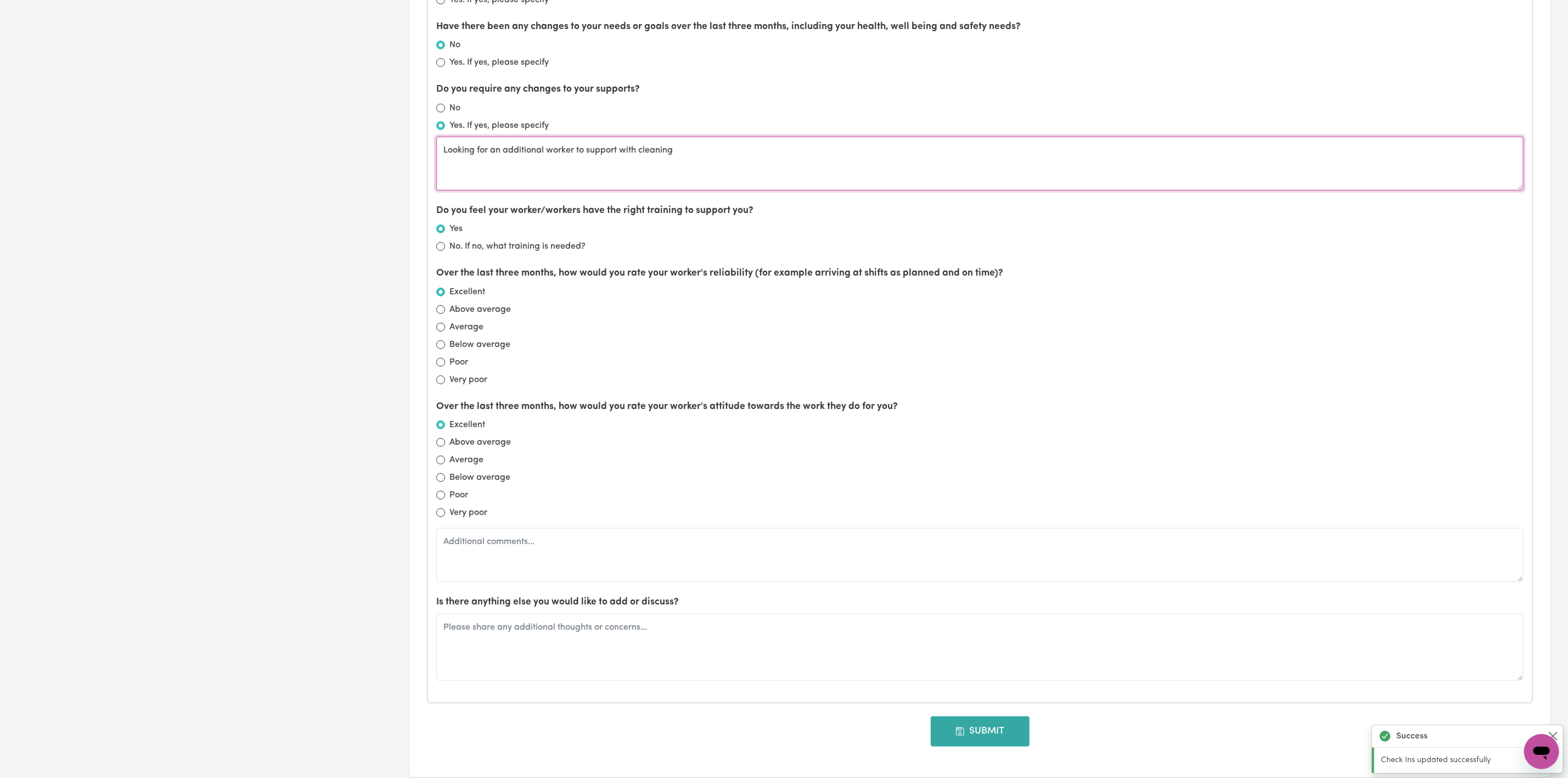
type textarea "Looking for an additional worker to support with cleaning"
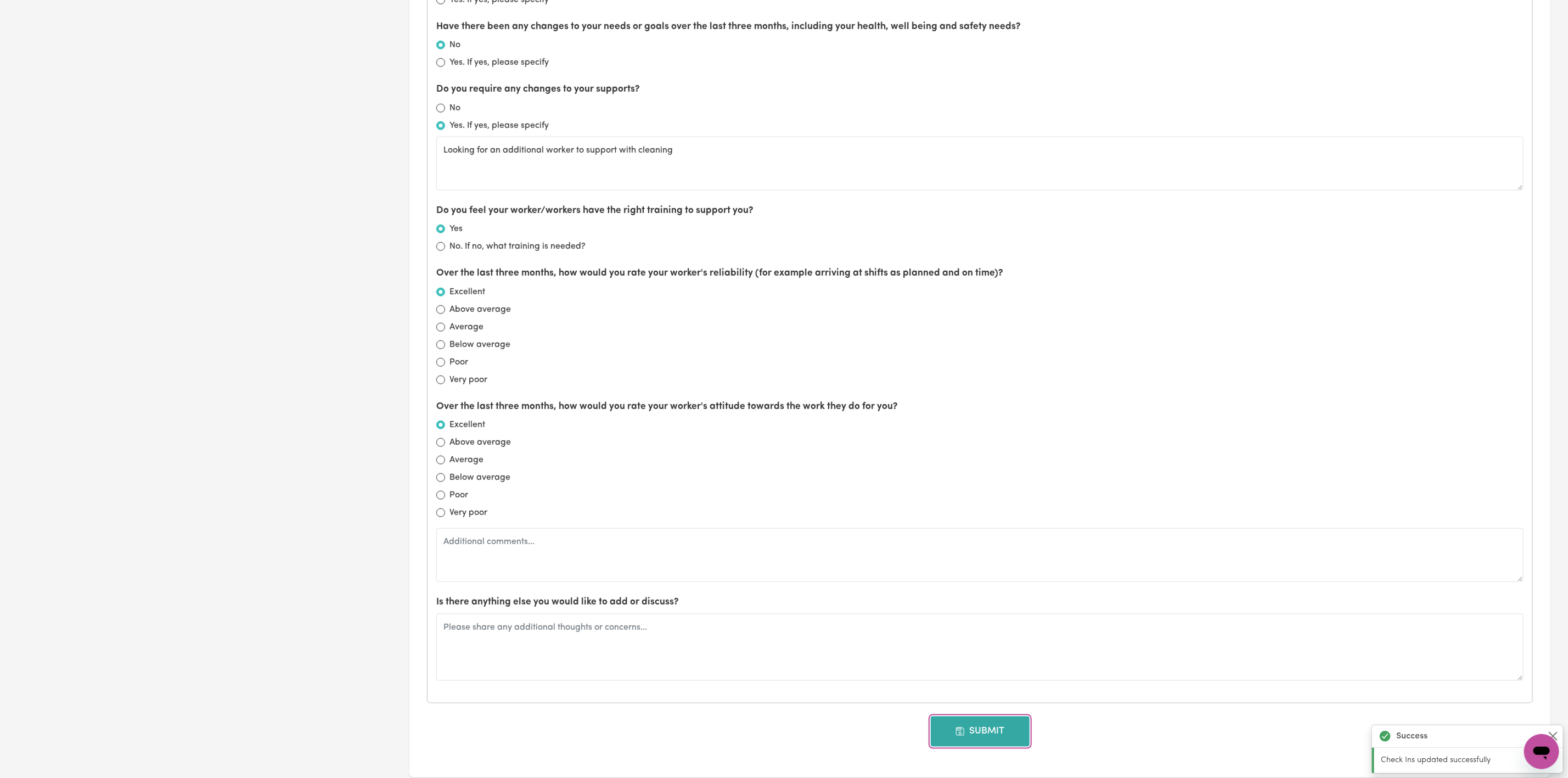
click at [970, 744] on button "Submit" at bounding box center [979, 731] width 99 height 30
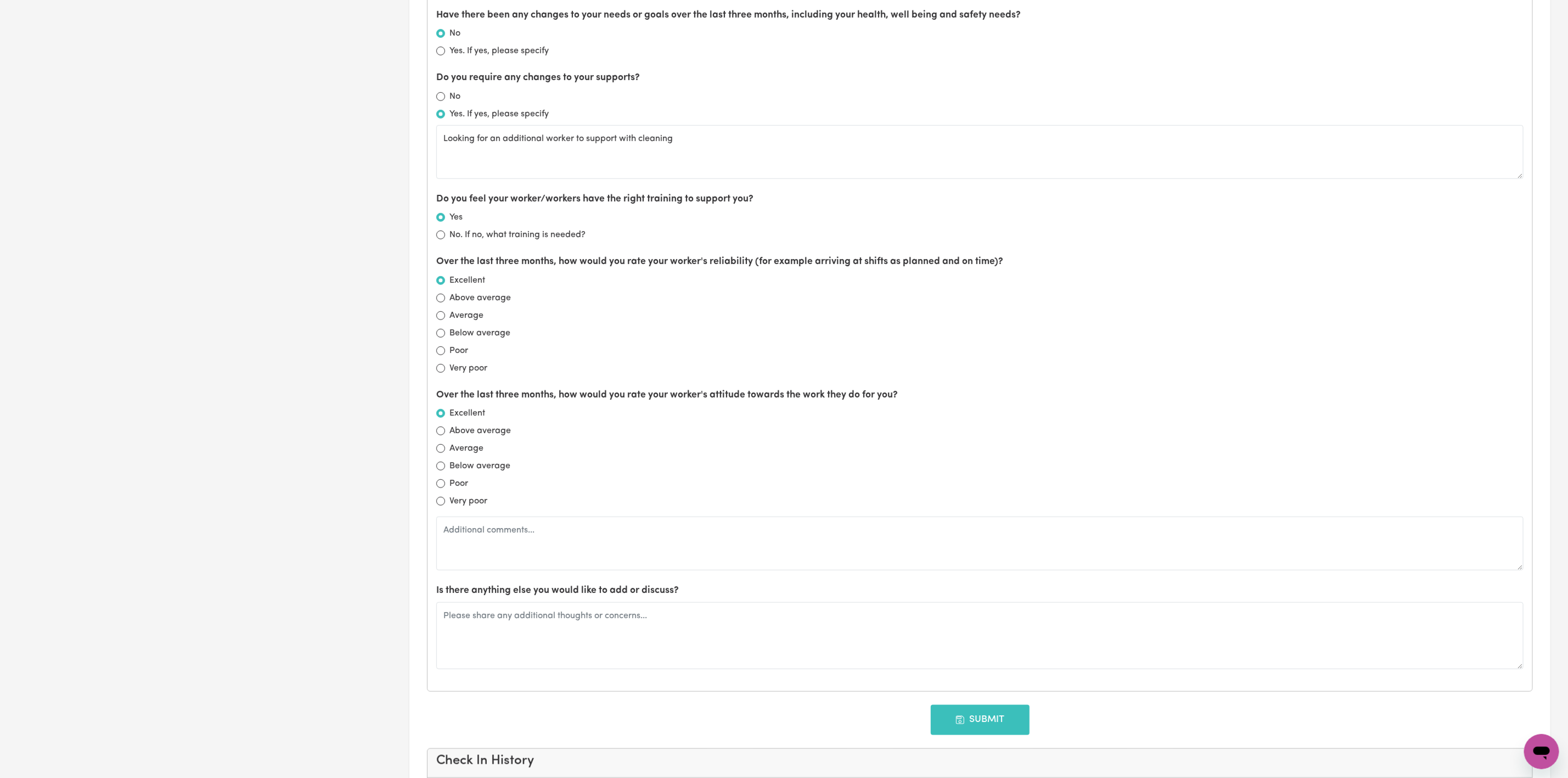
type input "[DATE]"
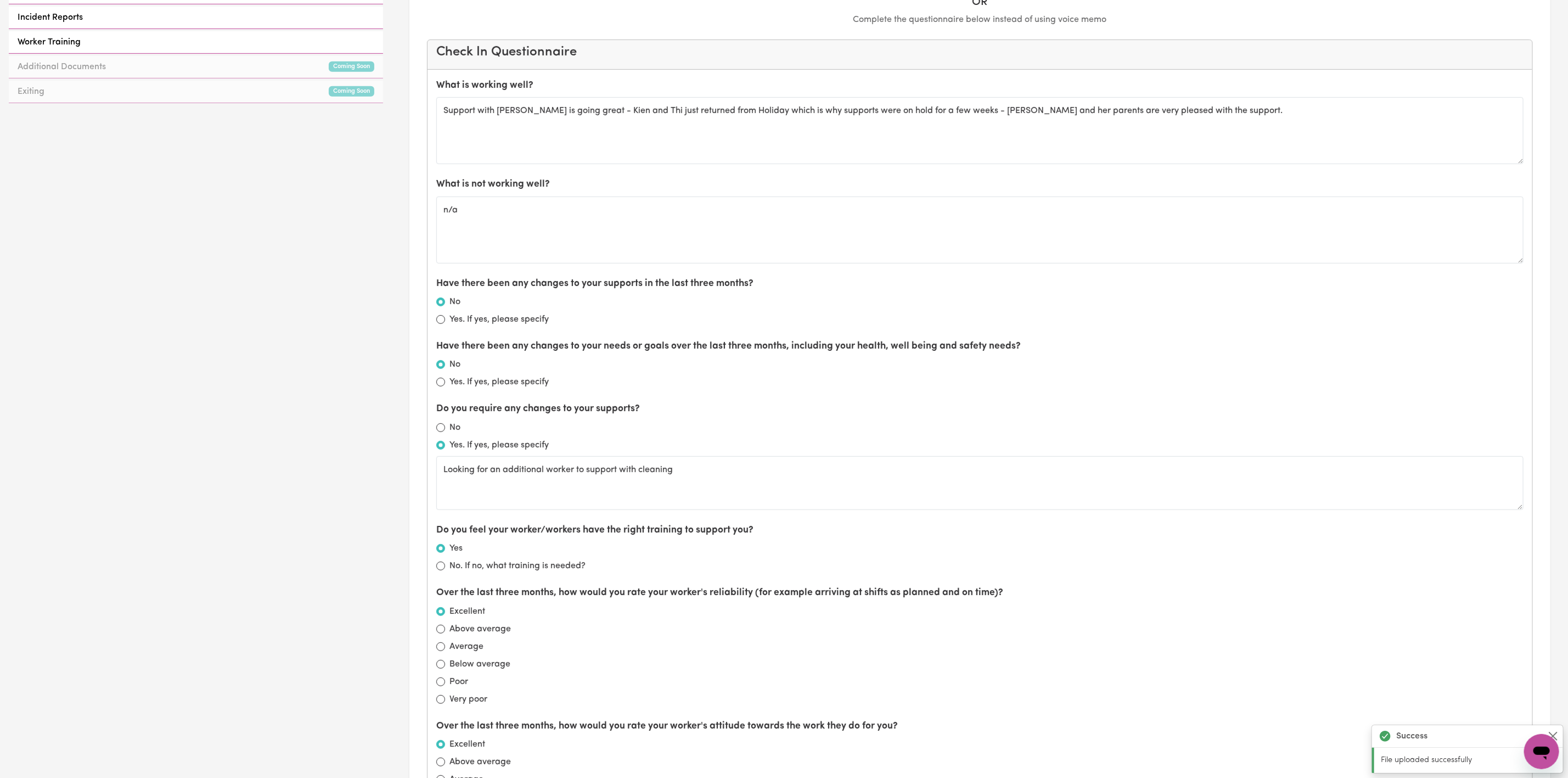
scroll to position [0, 0]
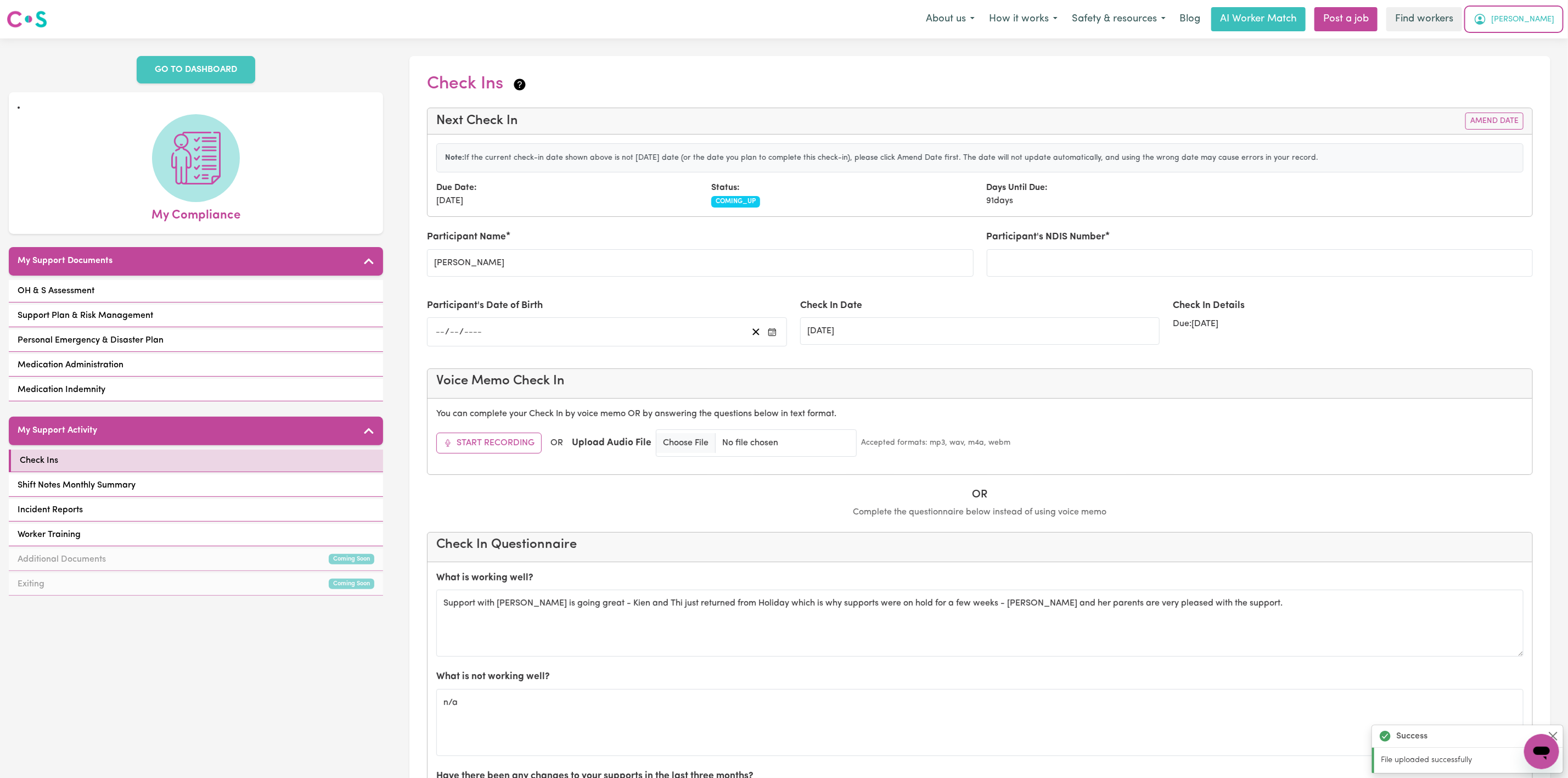
drag, startPoint x: 1522, startPoint y: 18, endPoint x: 1522, endPoint y: 29, distance: 11.0
click at [1522, 18] on button "[PERSON_NAME]" at bounding box center [1514, 19] width 95 height 23
click at [1521, 34] on link "My Dashboard" at bounding box center [1518, 42] width 86 height 21
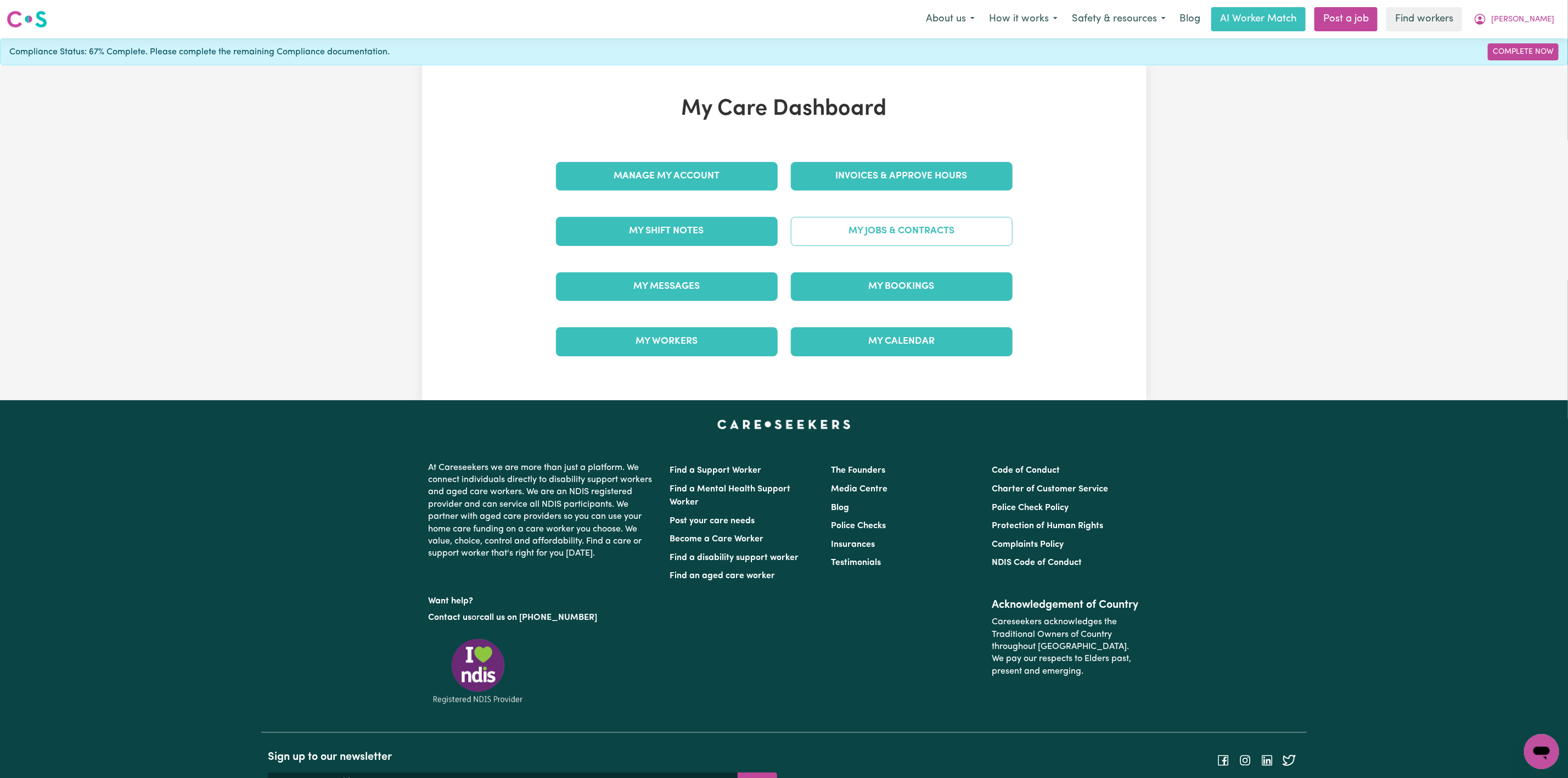
click at [914, 234] on link "My Jobs & Contracts" at bounding box center [902, 232] width 222 height 29
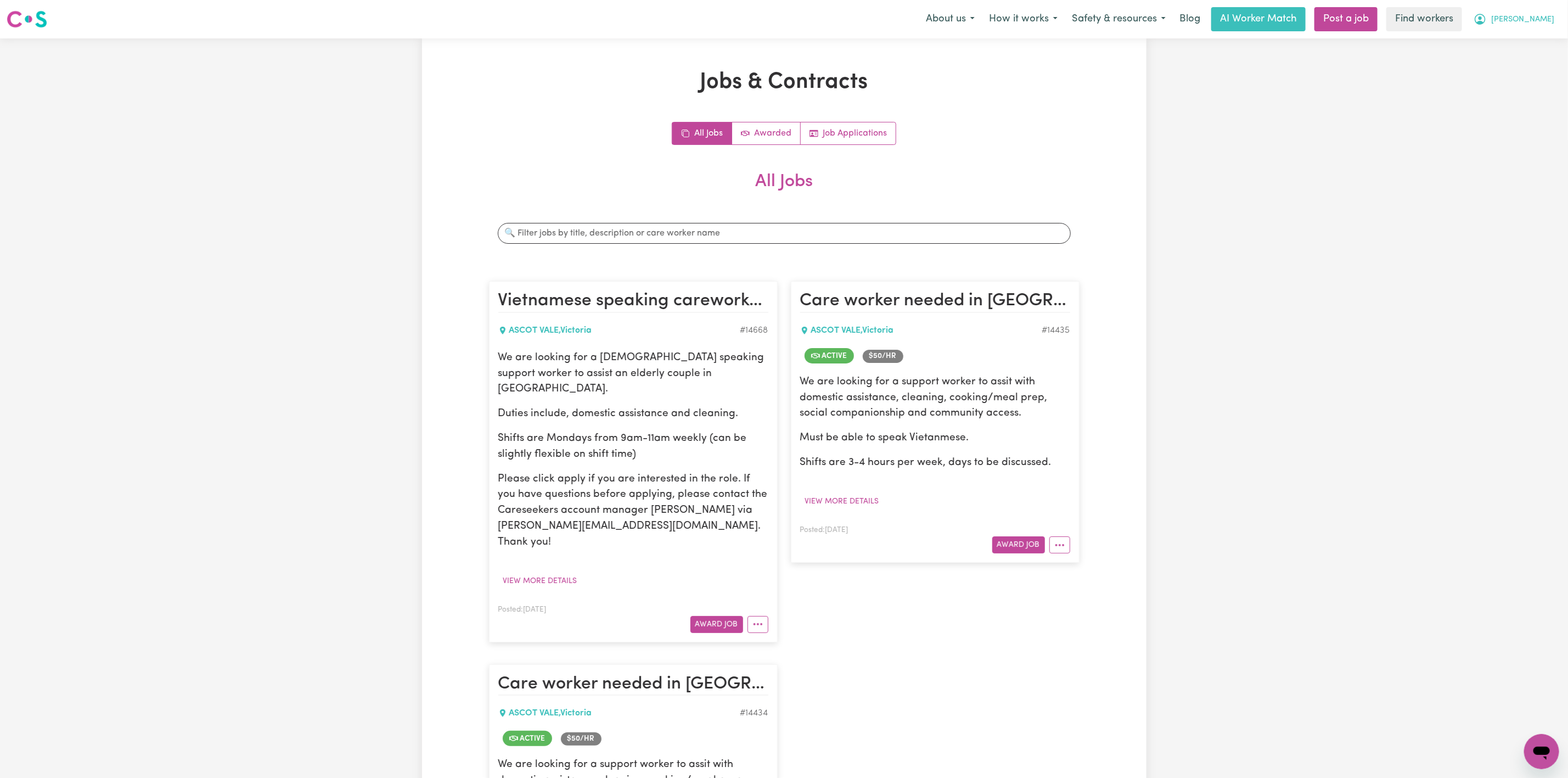
click at [1530, 13] on button "[PERSON_NAME]" at bounding box center [1514, 19] width 95 height 23
click at [1490, 45] on link "My Dashboard" at bounding box center [1518, 42] width 86 height 21
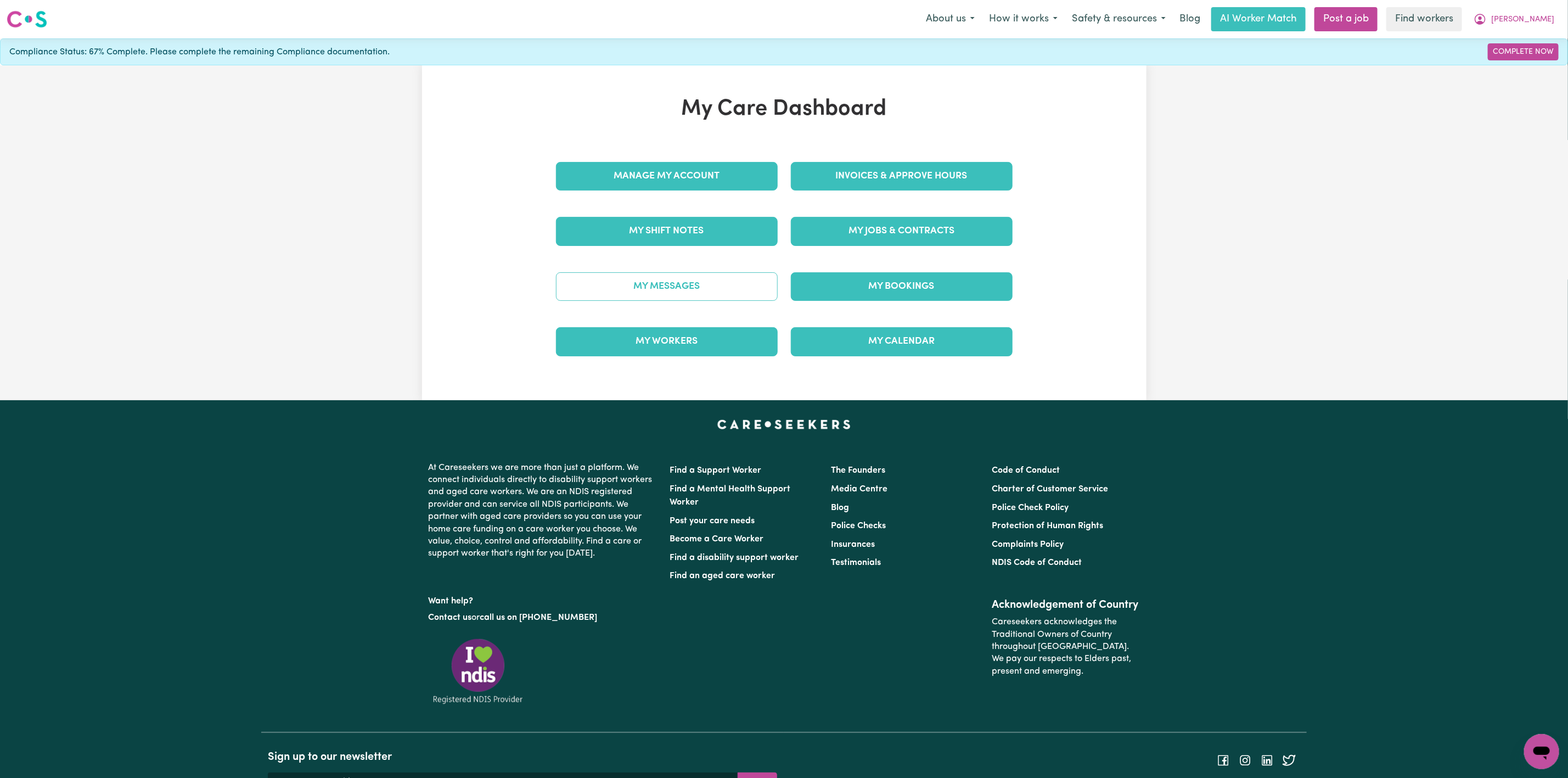
click at [723, 292] on link "My Messages" at bounding box center [666, 287] width 222 height 29
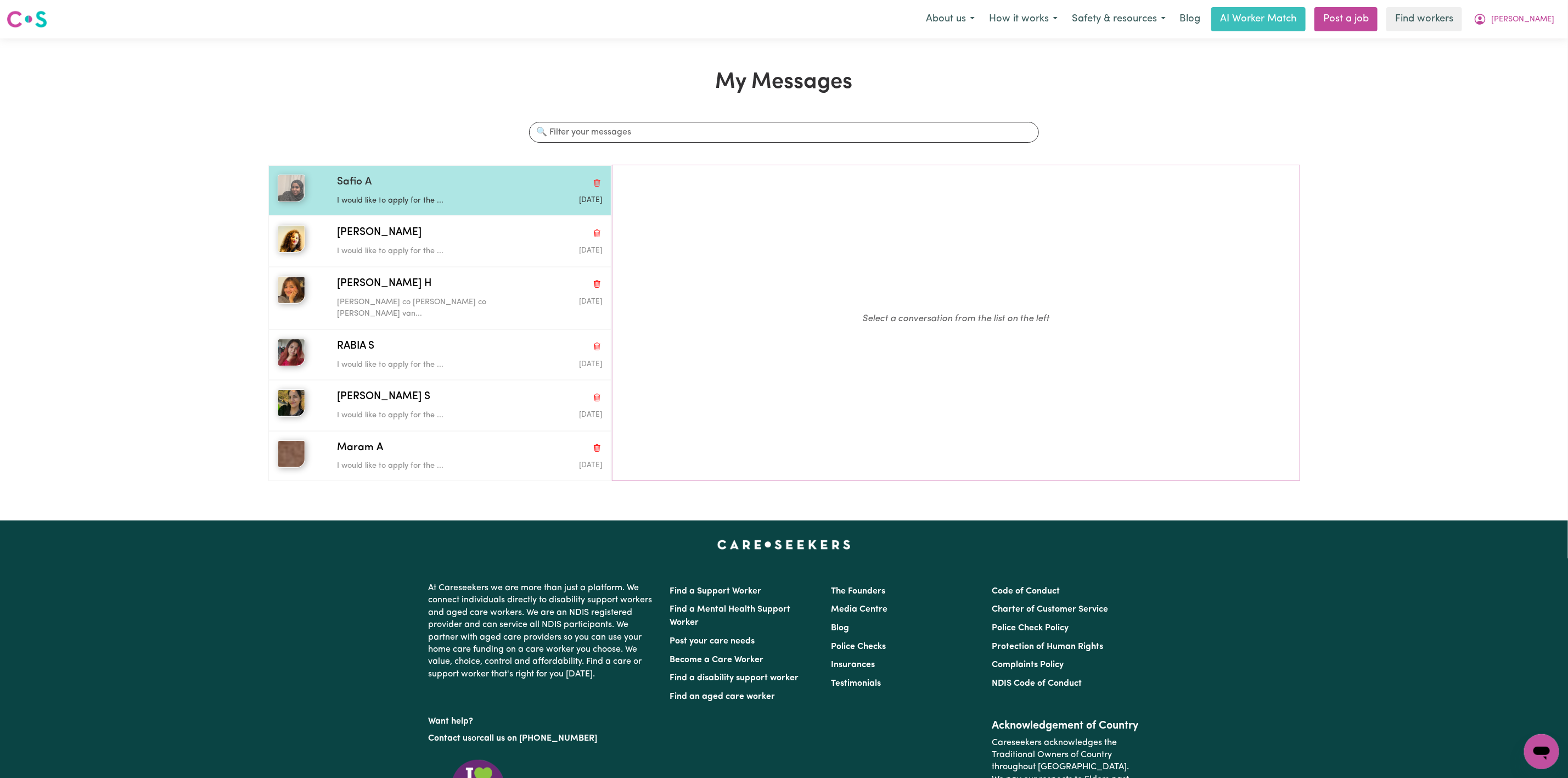
click at [417, 191] on div "I would like to apply for the ..." at bounding box center [425, 199] width 177 height 17
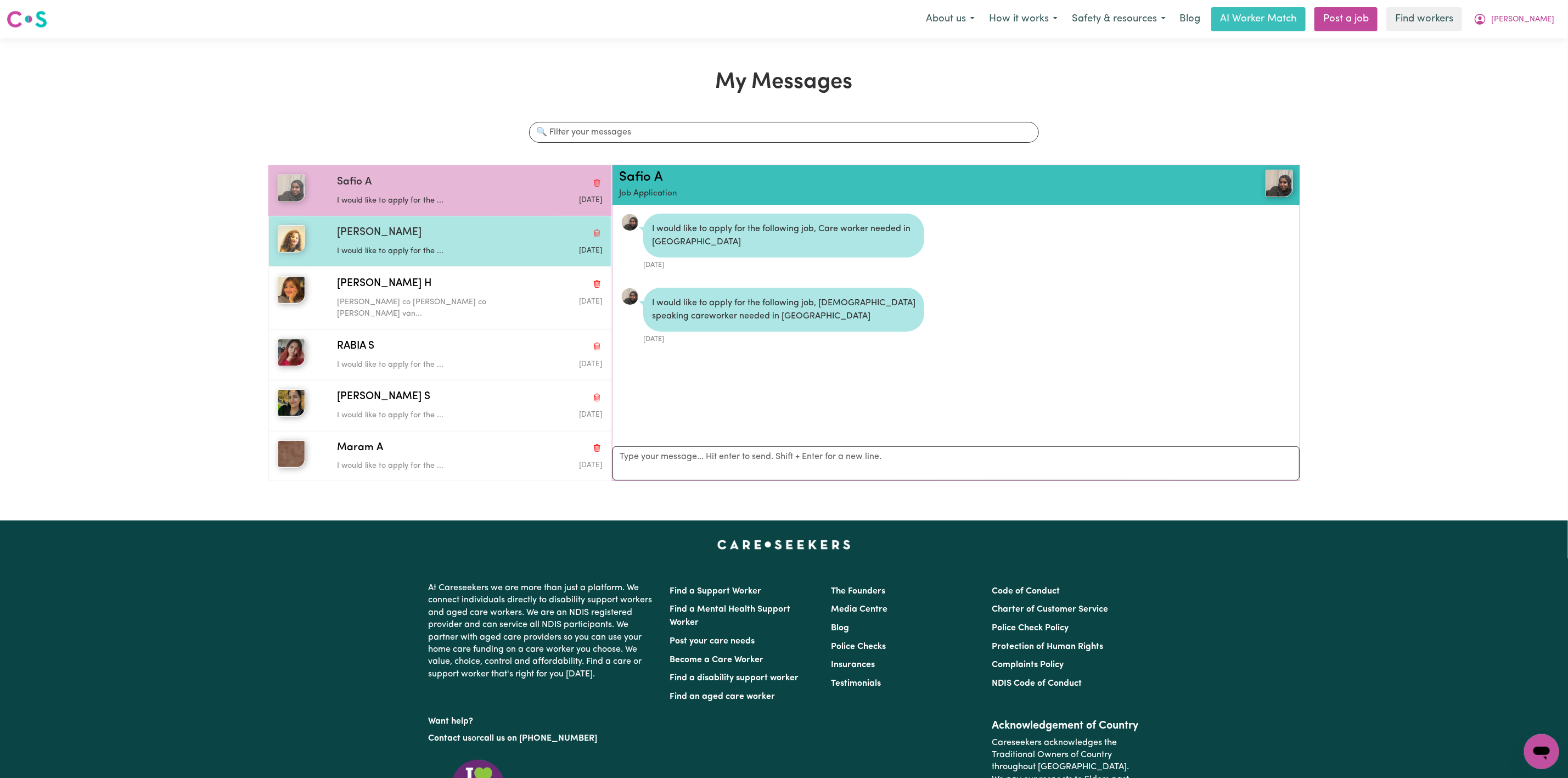
scroll to position [7, 0]
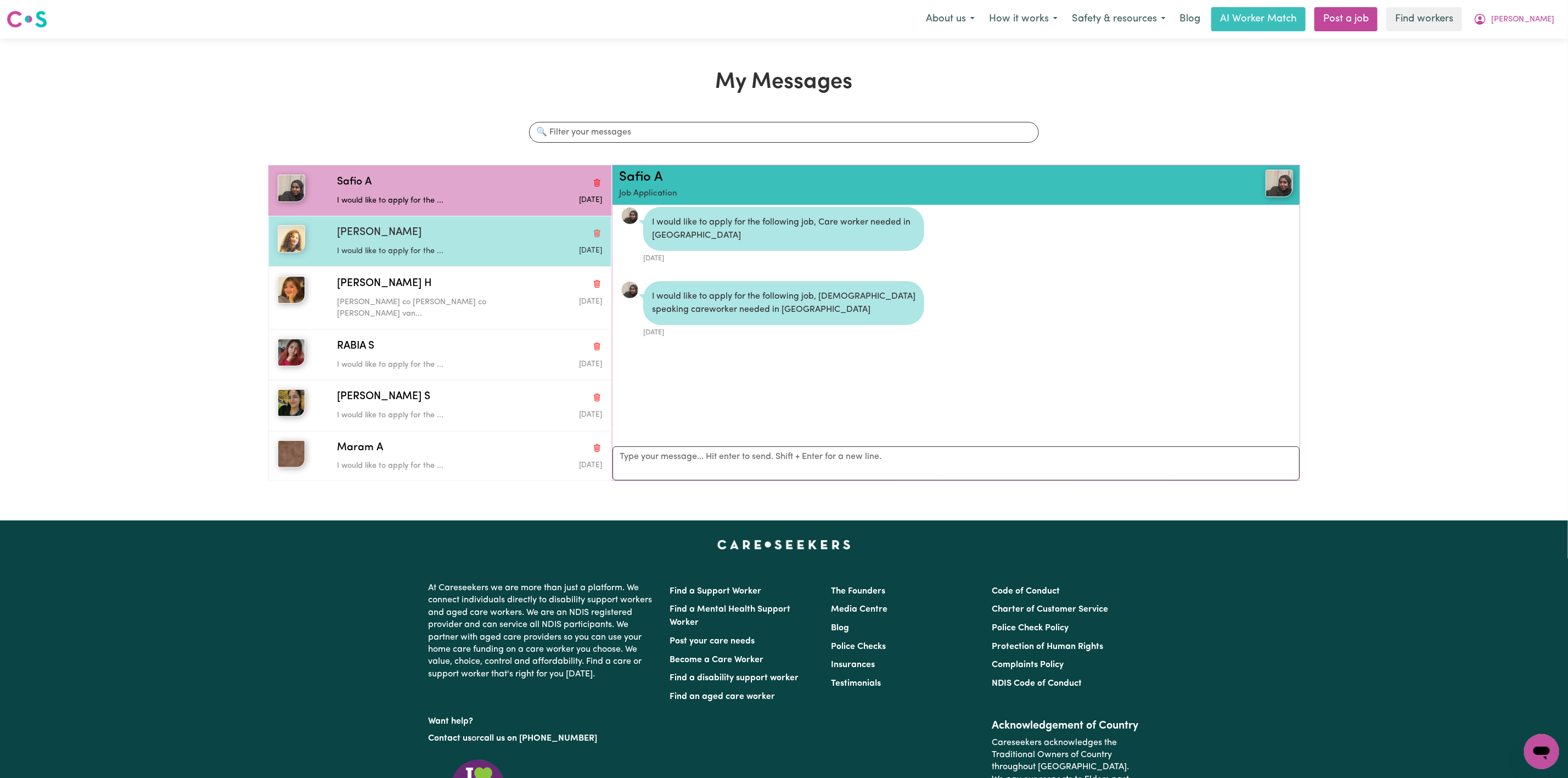
click at [417, 224] on div "[PERSON_NAME] I would like to apply for the ... [DATE]" at bounding box center [440, 240] width 343 height 50
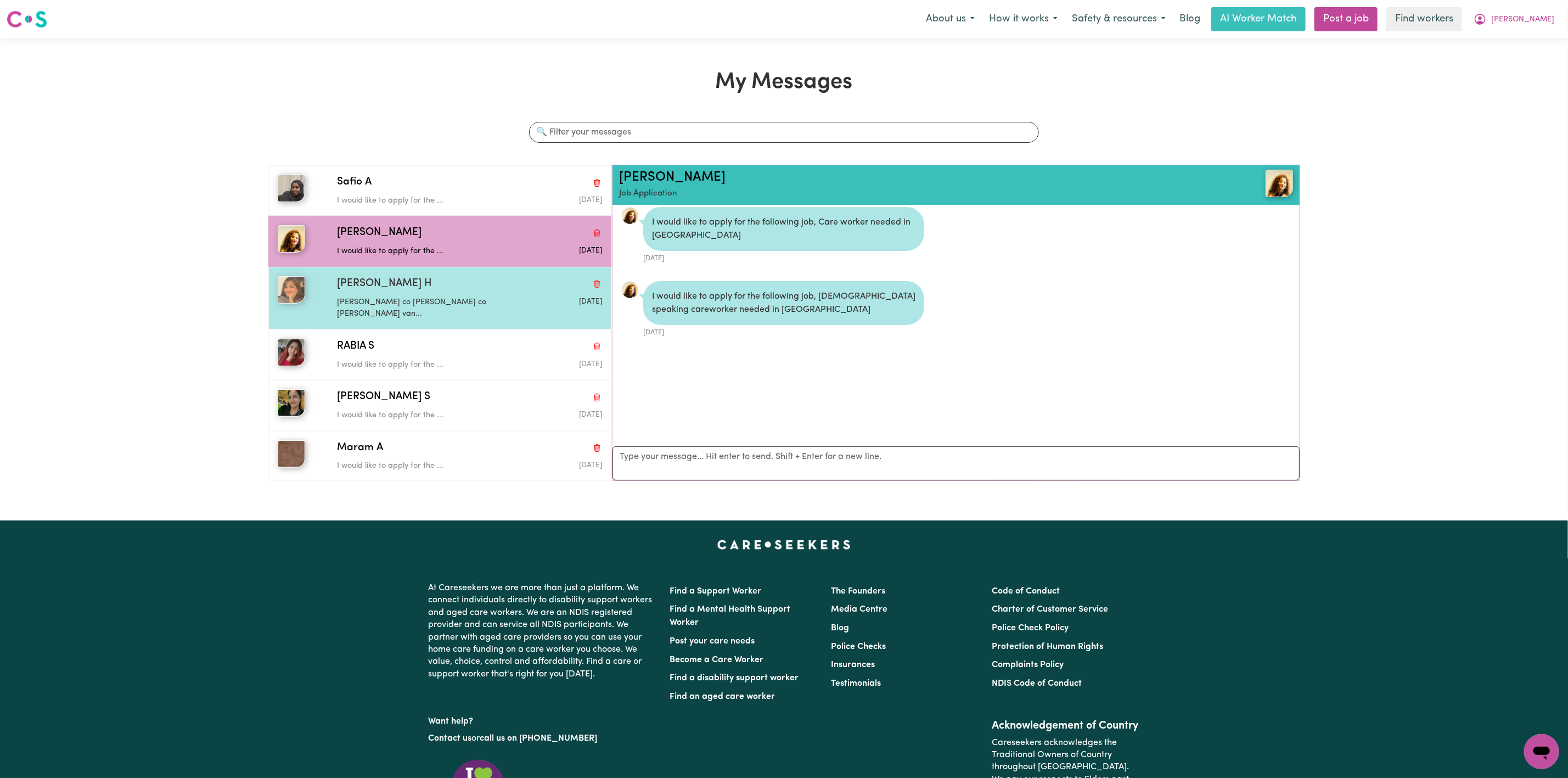
click at [396, 282] on div "[PERSON_NAME] H" at bounding box center [469, 284] width 265 height 16
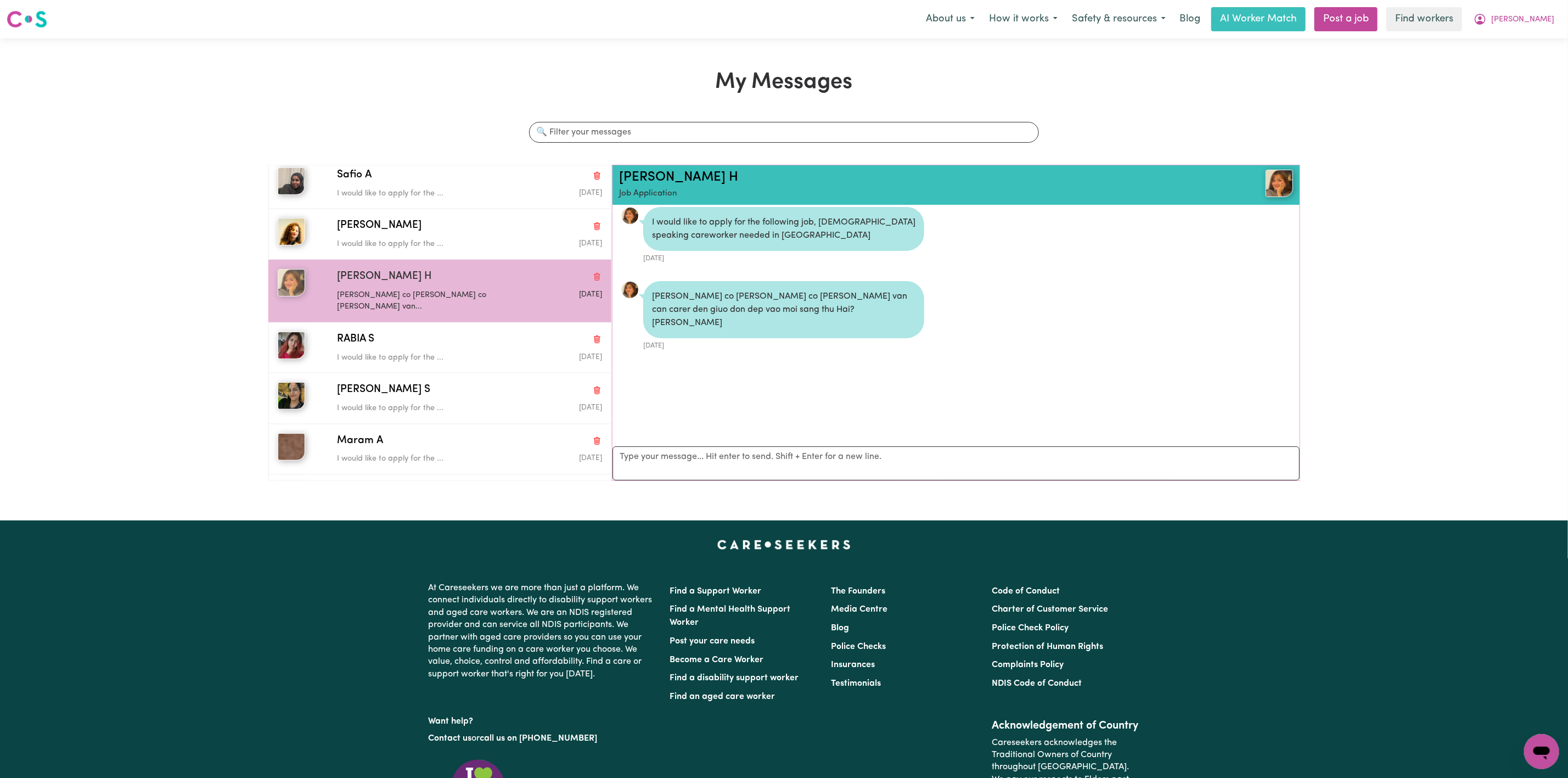
scroll to position [0, 0]
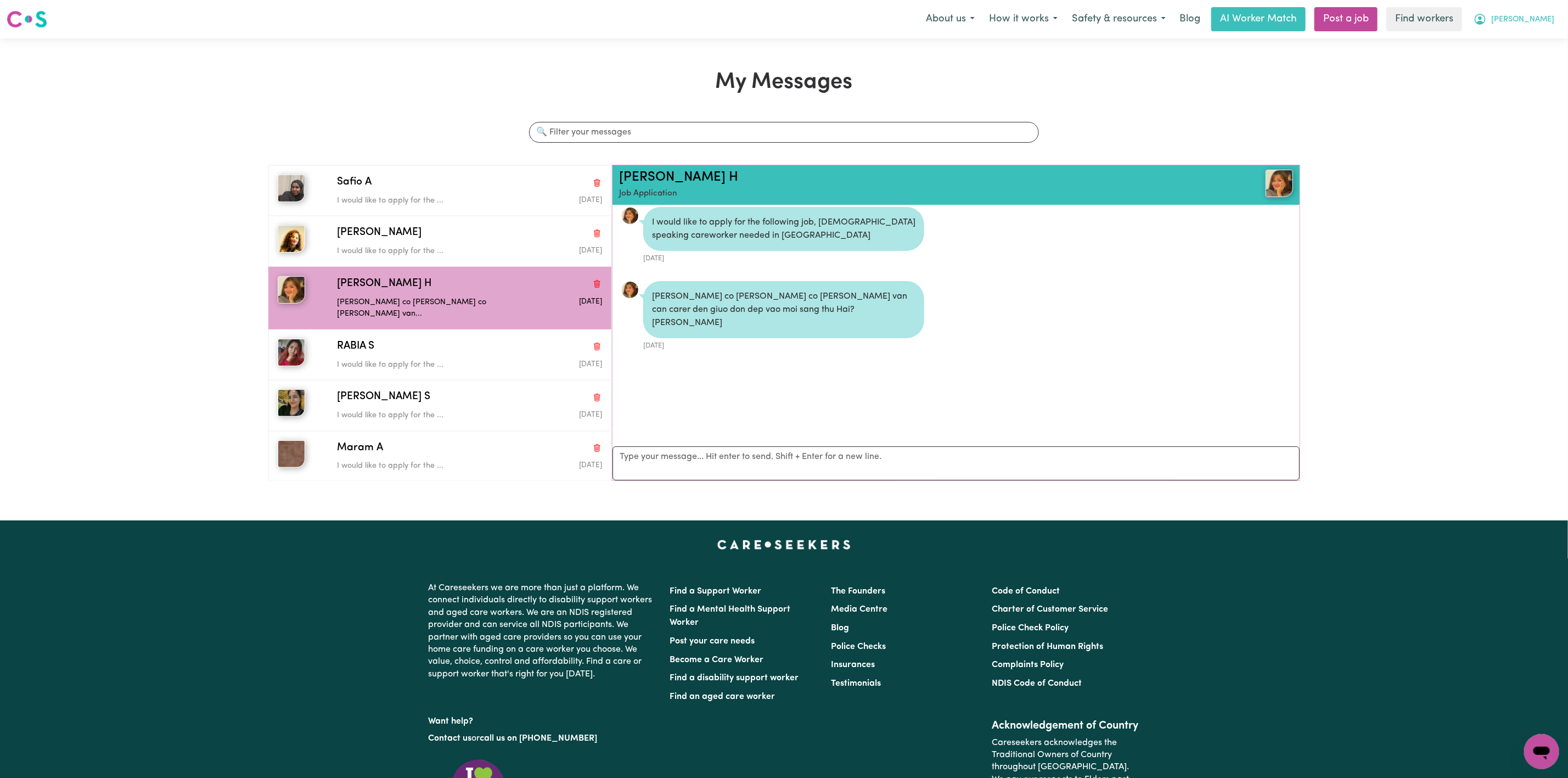
click at [1487, 13] on icon "My Account" at bounding box center [1480, 19] width 13 height 13
click at [1498, 51] on link "My Dashboard" at bounding box center [1518, 42] width 86 height 21
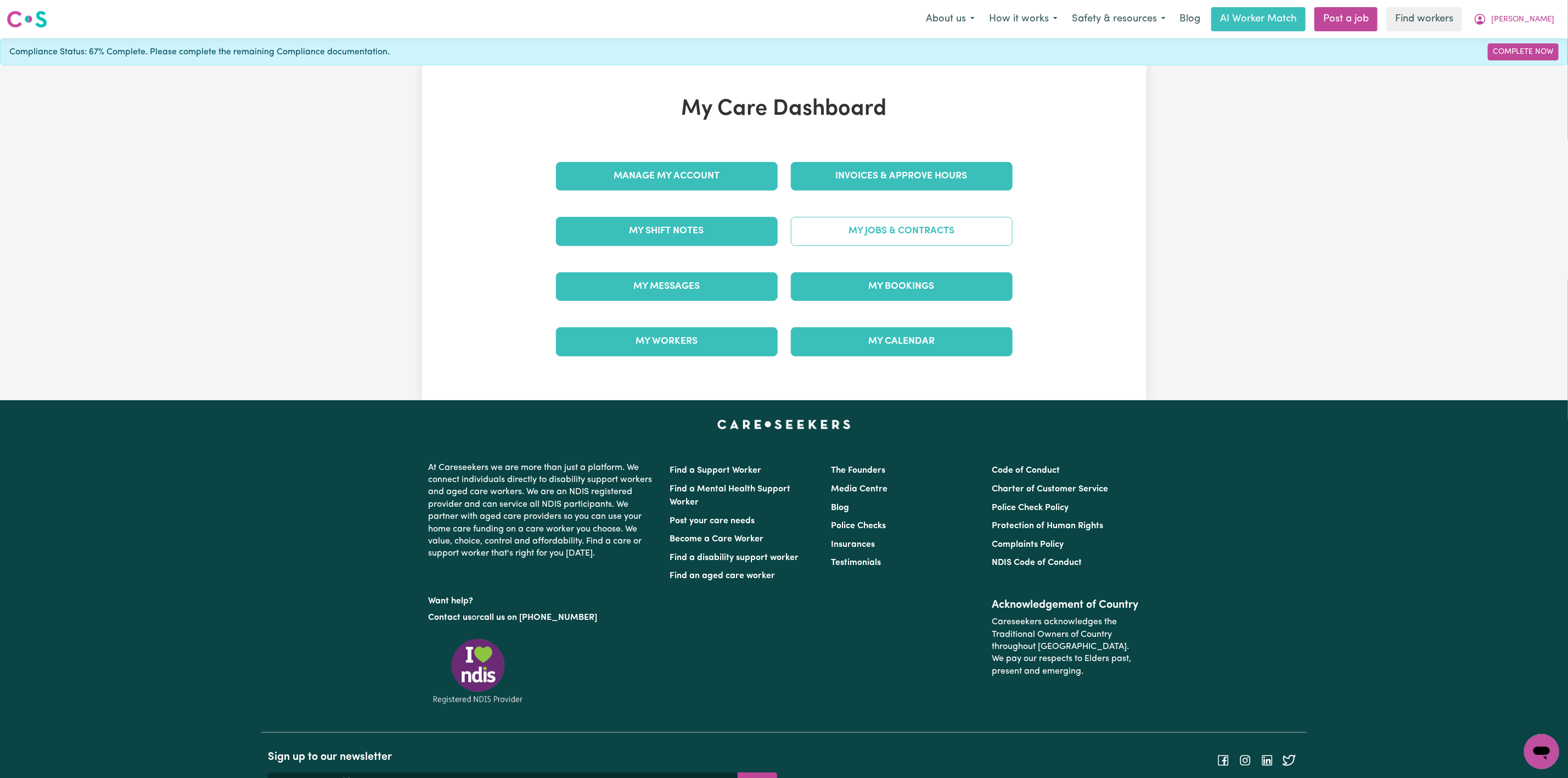
click at [891, 224] on link "My Jobs & Contracts" at bounding box center [902, 232] width 222 height 29
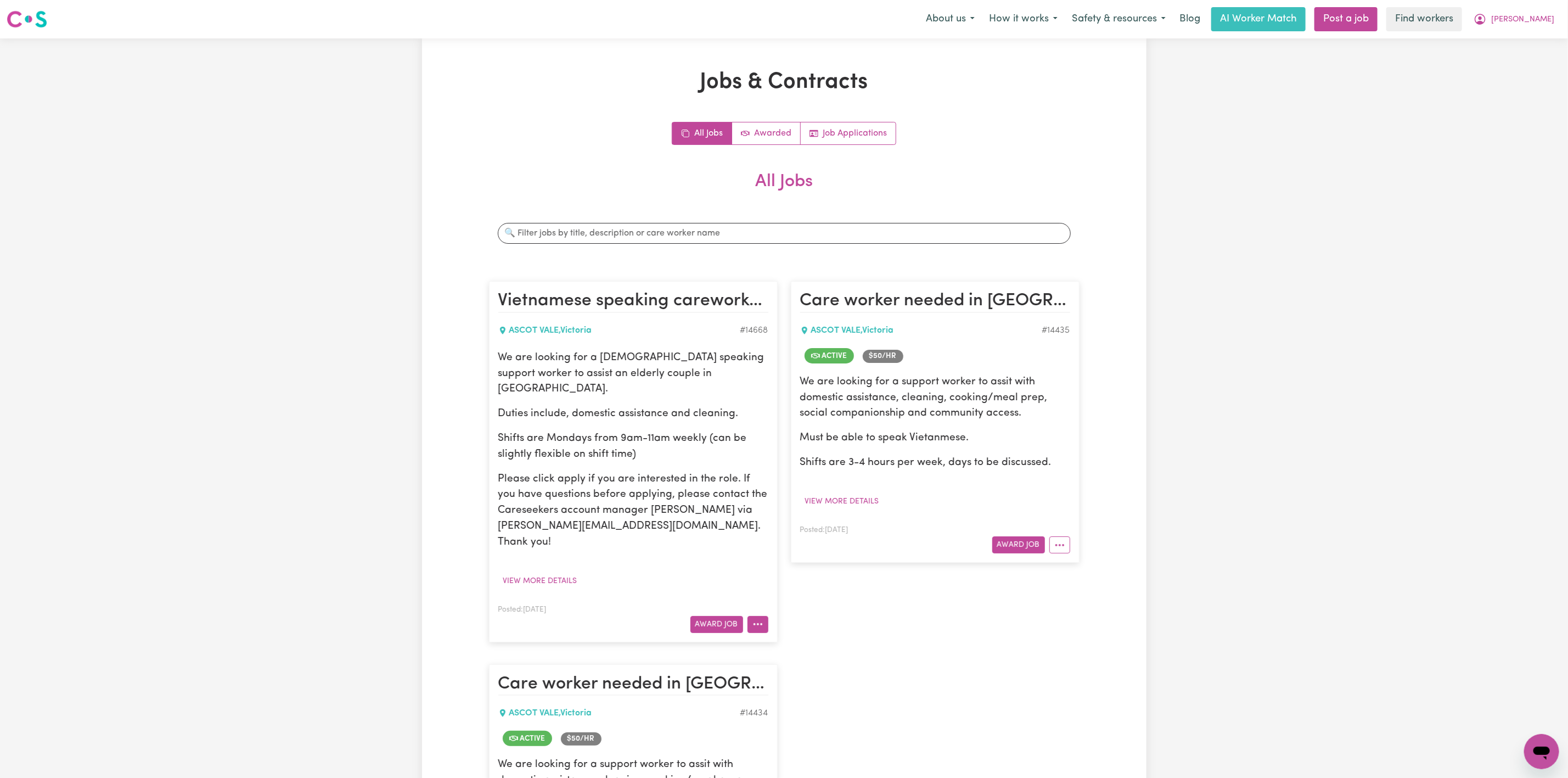
click at [762, 619] on icon "More options" at bounding box center [758, 624] width 11 height 11
click at [781, 640] on link "Hide Job" at bounding box center [791, 651] width 86 height 22
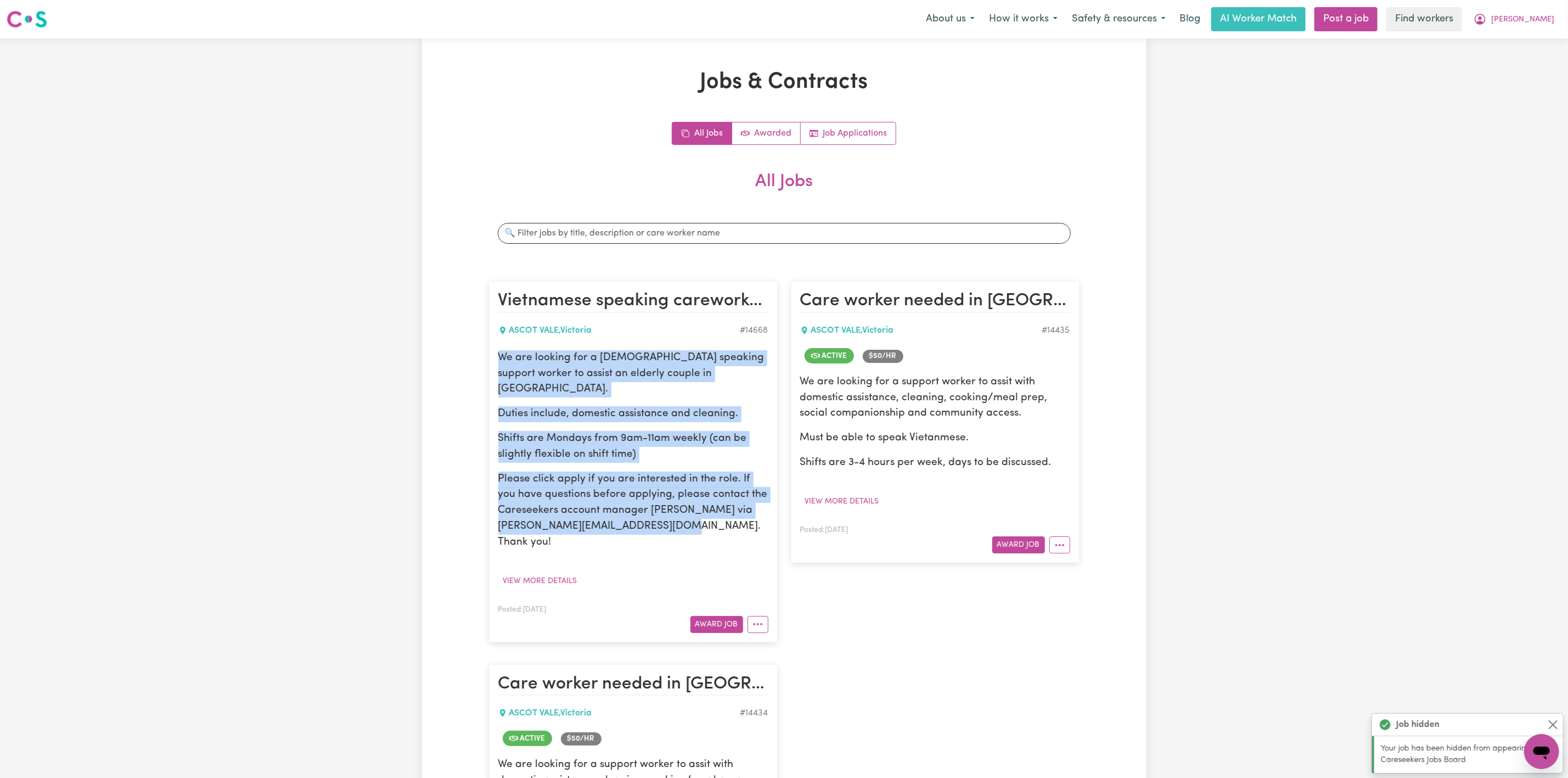
drag, startPoint x: 728, startPoint y: 519, endPoint x: 497, endPoint y: 361, distance: 279.9
click at [497, 361] on article "[DEMOGRAPHIC_DATA] speaking careworker needed in [GEOGRAPHIC_DATA] , [GEOGRAPHI…" at bounding box center [633, 462] width 289 height 361
copy div "We are looking for a [DEMOGRAPHIC_DATA] speaking support worker to assist an el…"
click at [767, 140] on link "Awarded" at bounding box center [766, 133] width 69 height 22
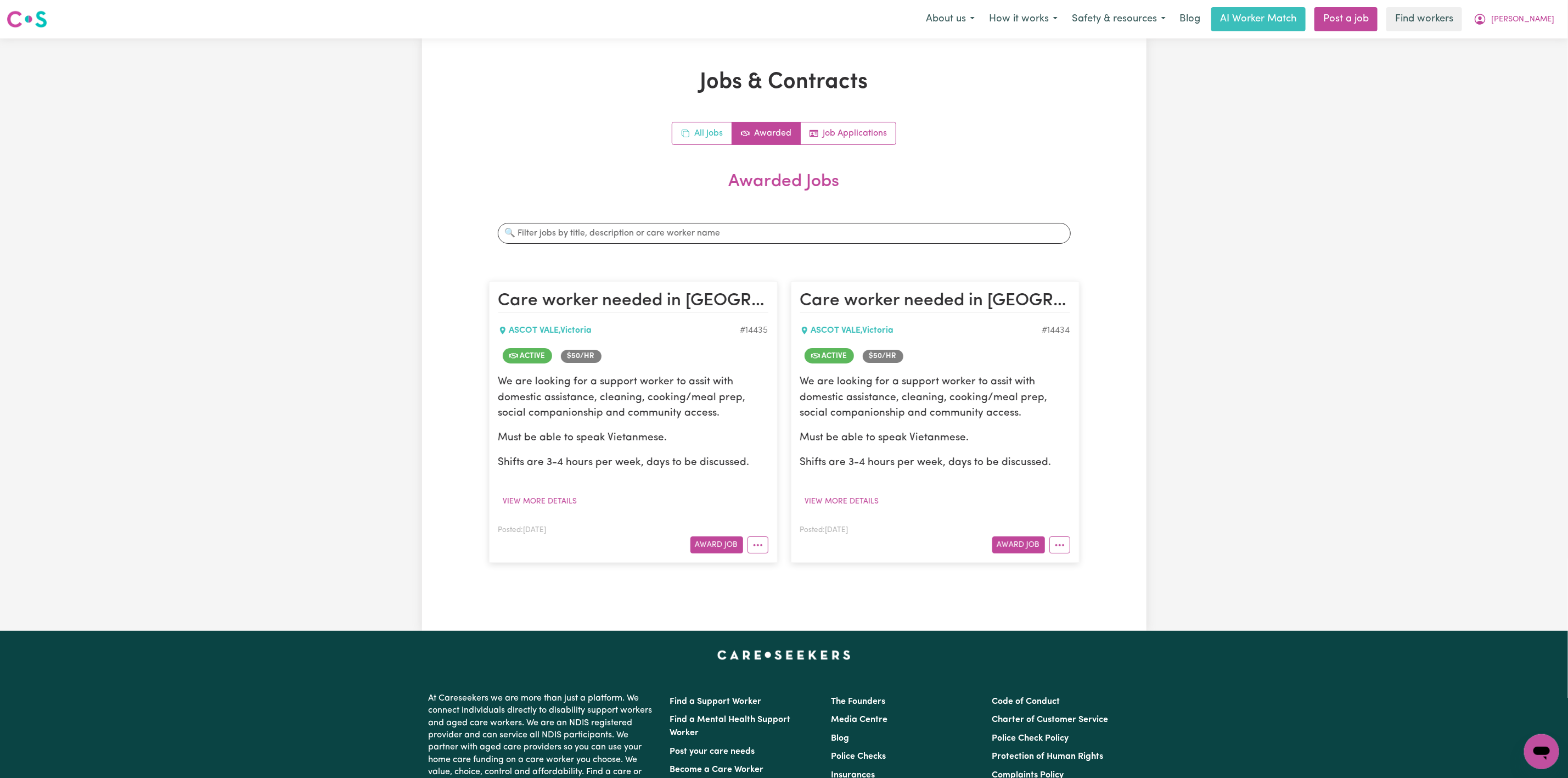
click at [686, 138] on icon "All jobs" at bounding box center [685, 133] width 9 height 9
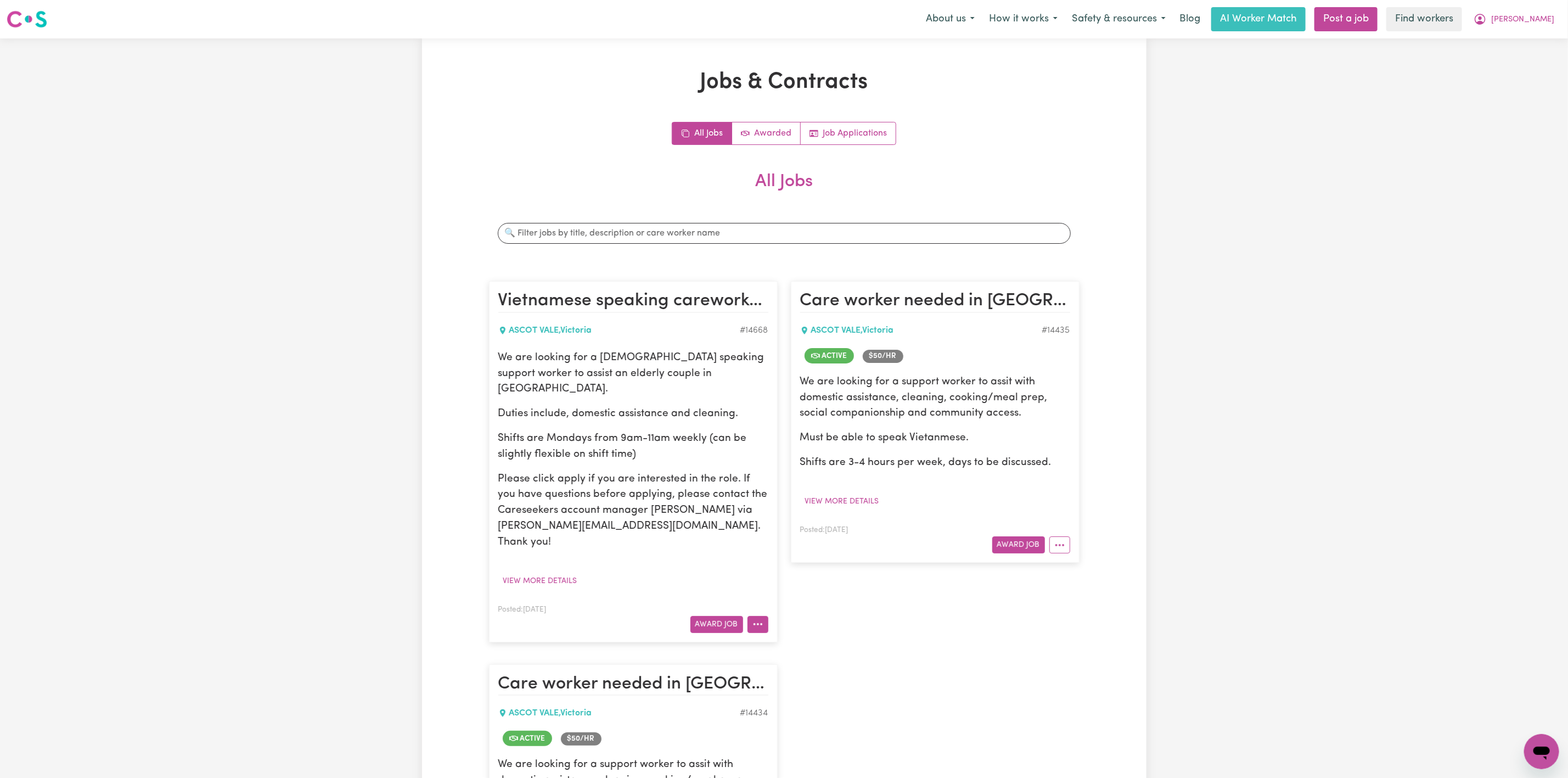
click at [757, 616] on button "More options" at bounding box center [758, 624] width 21 height 17
click at [800, 640] on link "Hide Job" at bounding box center [791, 651] width 86 height 22
click at [852, 139] on link "Job Applications" at bounding box center [848, 133] width 95 height 22
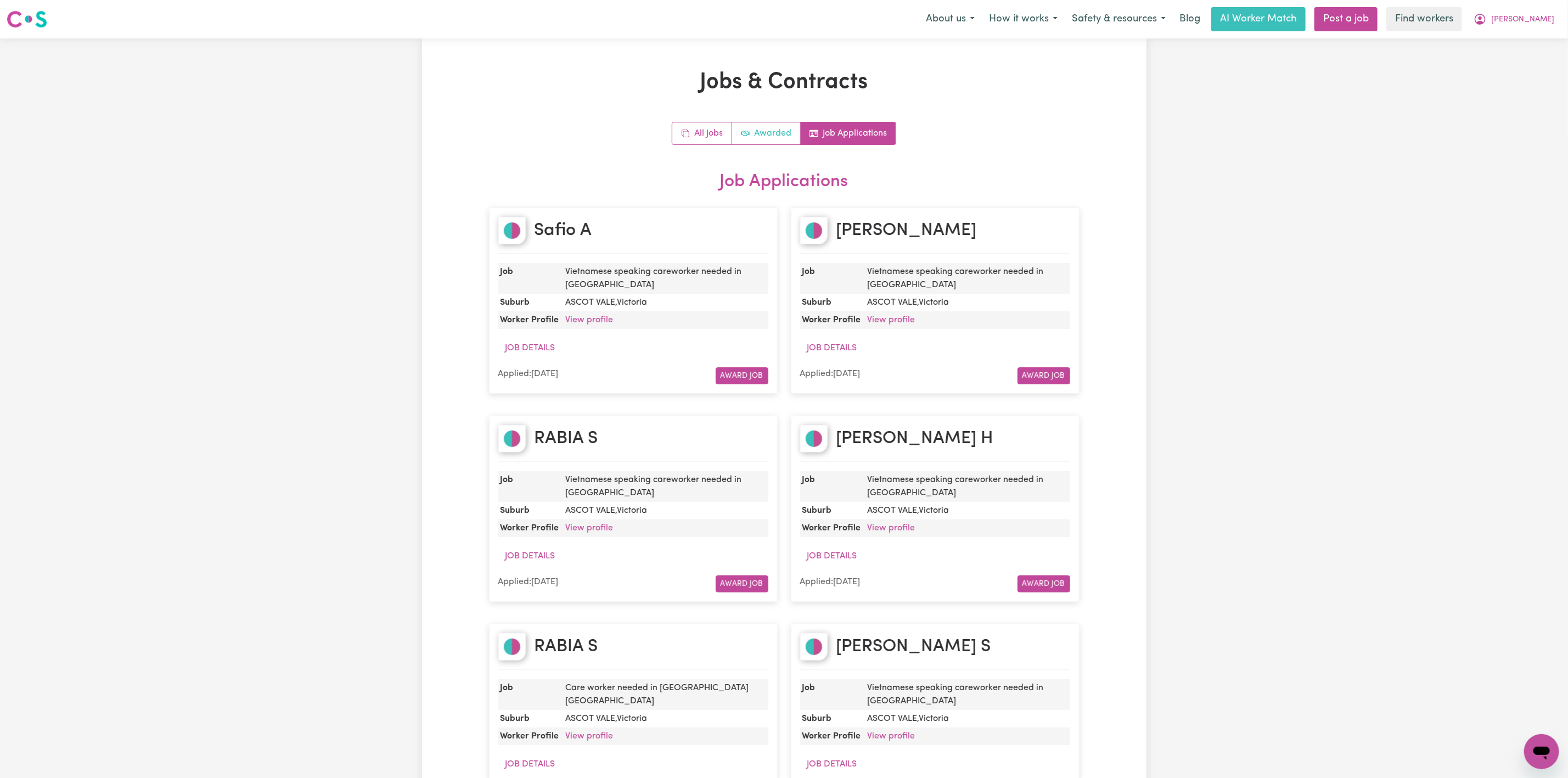
click at [754, 123] on link "Awarded" at bounding box center [766, 133] width 69 height 22
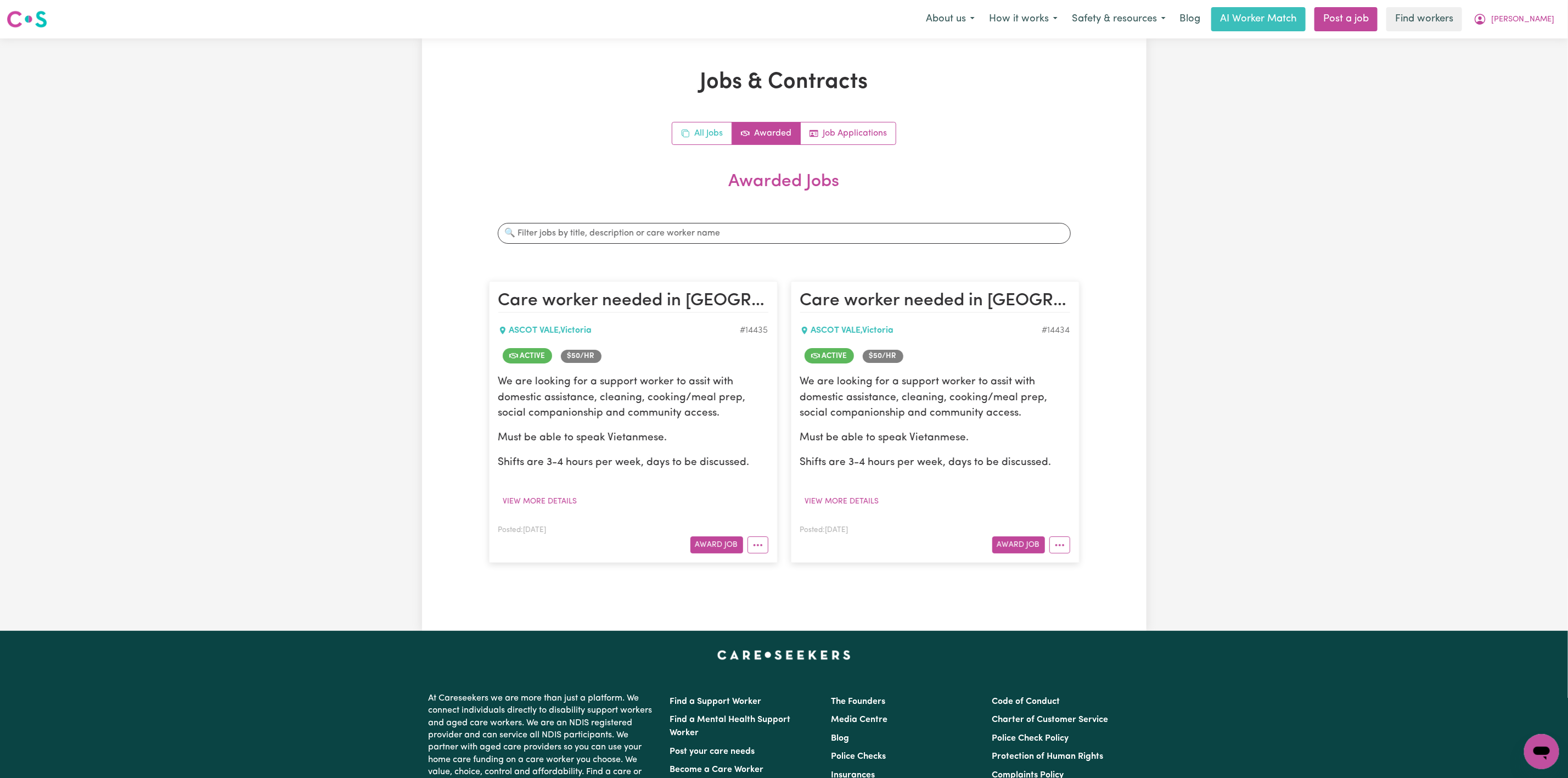
click at [707, 124] on link "All Jobs" at bounding box center [702, 133] width 60 height 22
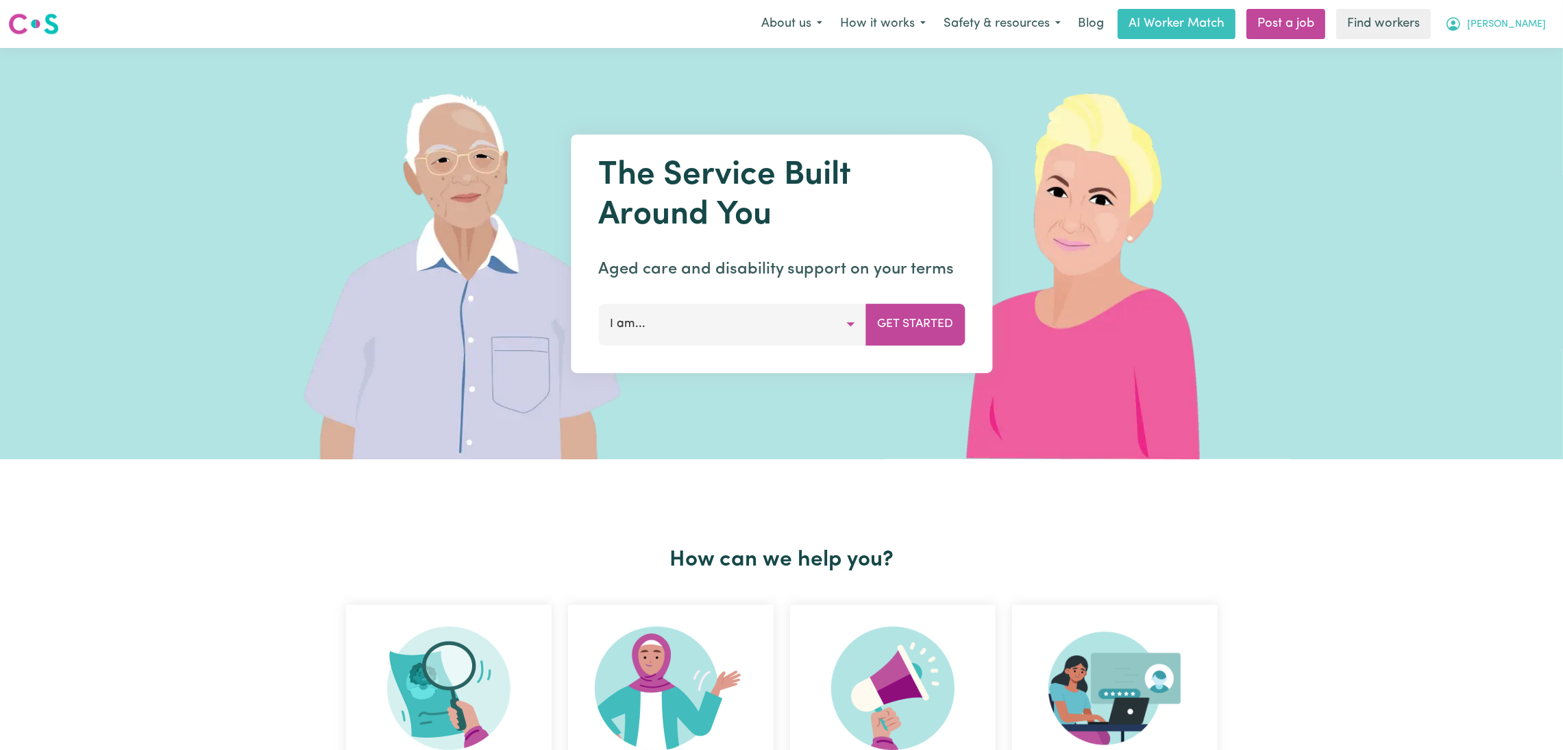
click at [1521, 25] on span "[PERSON_NAME]" at bounding box center [1506, 24] width 79 height 15
click at [1503, 87] on link "Logout" at bounding box center [1500, 79] width 108 height 26
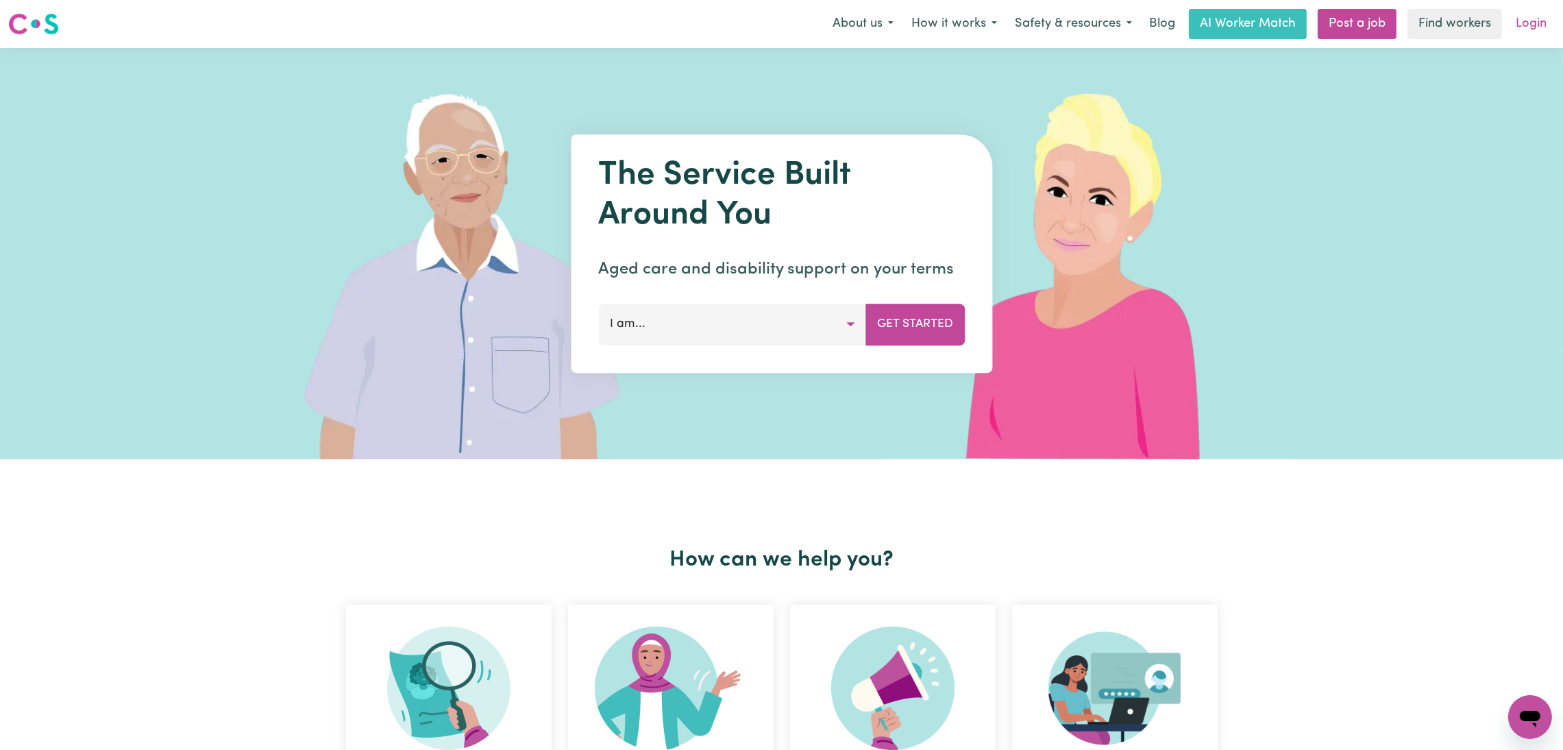
click at [1533, 23] on link "Login" at bounding box center [1531, 24] width 47 height 30
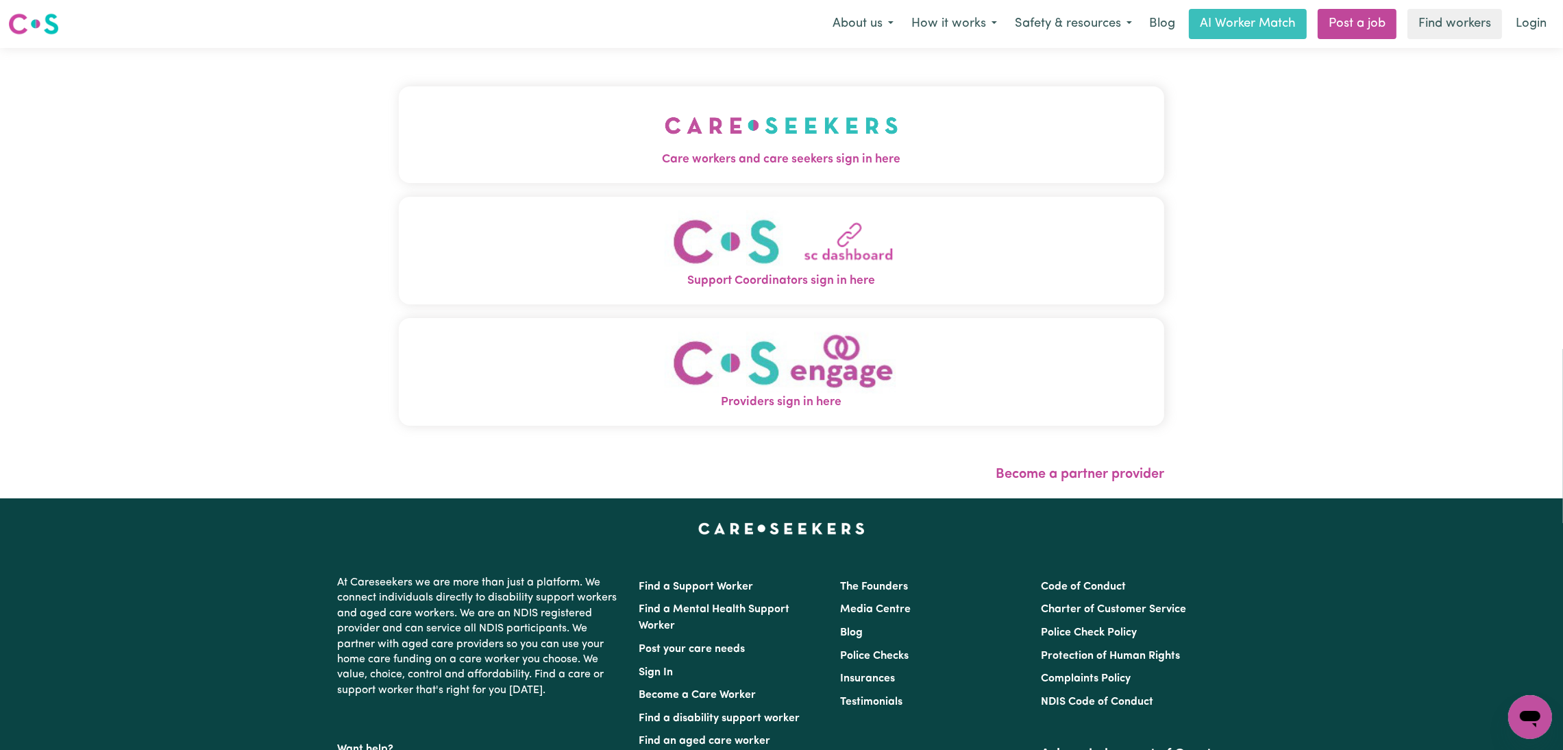
click at [665, 139] on img "Care workers and care seekers sign in here" at bounding box center [782, 125] width 234 height 51
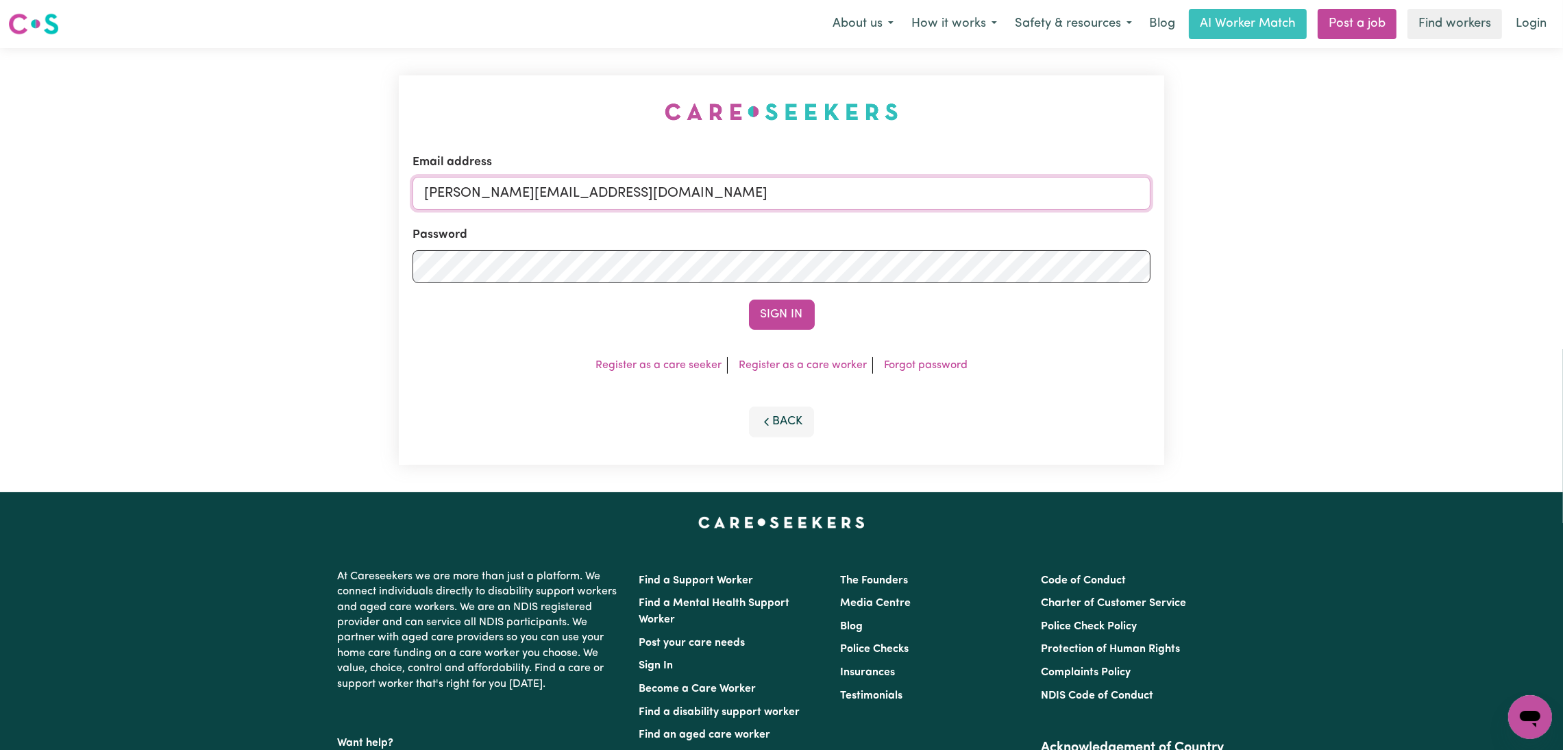
click at [520, 187] on input "mikayla+engage@careseekers.com.au" at bounding box center [782, 193] width 738 height 33
drag, startPoint x: 501, startPoint y: 188, endPoint x: 836, endPoint y: 215, distance: 335.5
click at [836, 215] on form "Email address superuser~mikayla@careseekers.com.au Password Sign In" at bounding box center [782, 242] width 738 height 176
type input "superuser~helenmaher3@gmail.com"
click at [788, 319] on button "Sign In" at bounding box center [782, 315] width 66 height 30
